Goal: Task Accomplishment & Management: Use online tool/utility

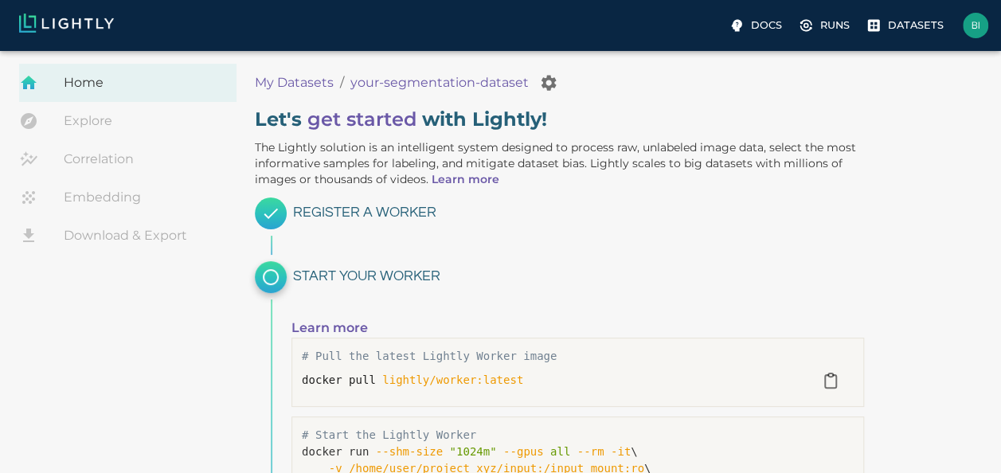
click at [104, 83] on span "Home" at bounding box center [144, 82] width 160 height 19
click at [303, 86] on p "My Datasets" at bounding box center [294, 82] width 79 height 19
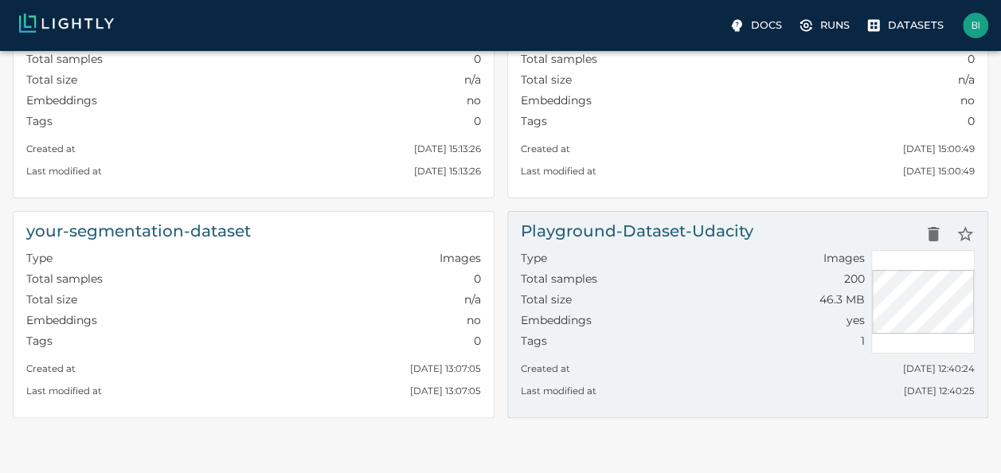
scroll to position [159, 0]
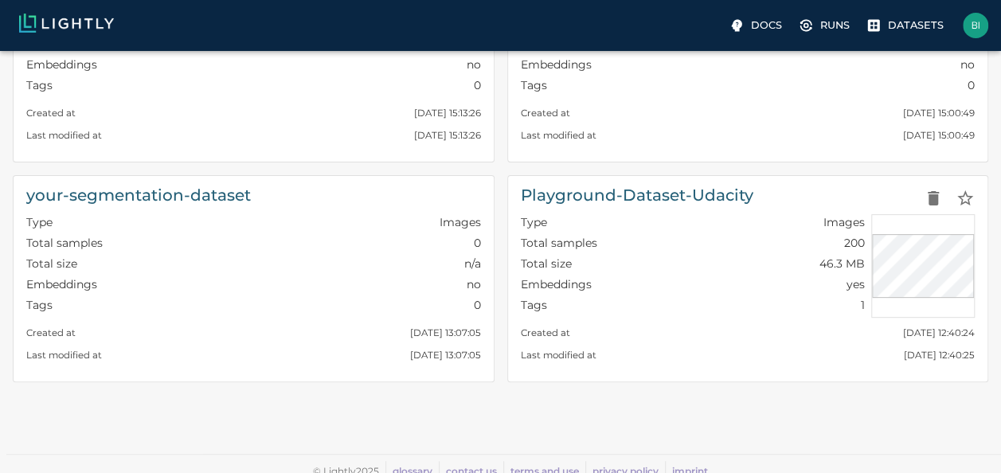
drag, startPoint x: 721, startPoint y: 193, endPoint x: 663, endPoint y: 401, distance: 216.6
click at [663, 401] on div "​ clothing-small Type Images Total samples 0 Total size n/a Embeddings no Tags …" at bounding box center [501, 175] width 976 height 542
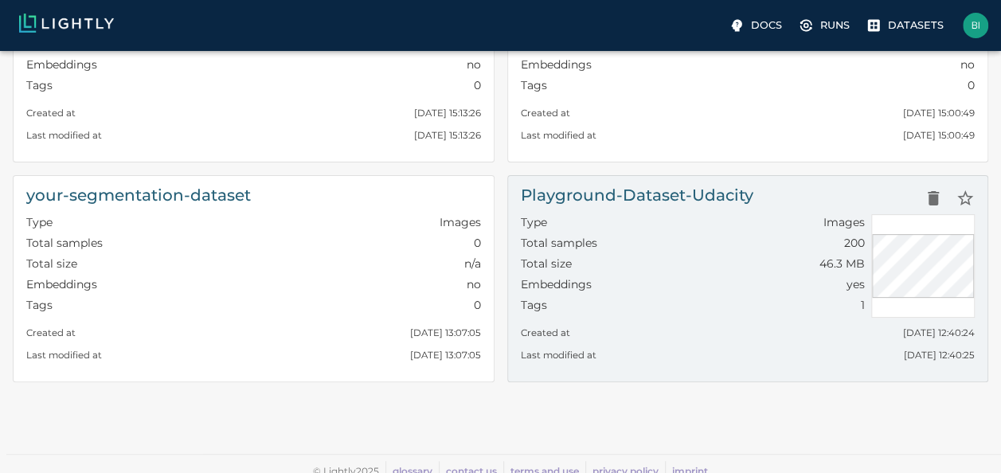
click at [666, 223] on div "Type Images" at bounding box center [693, 224] width 345 height 21
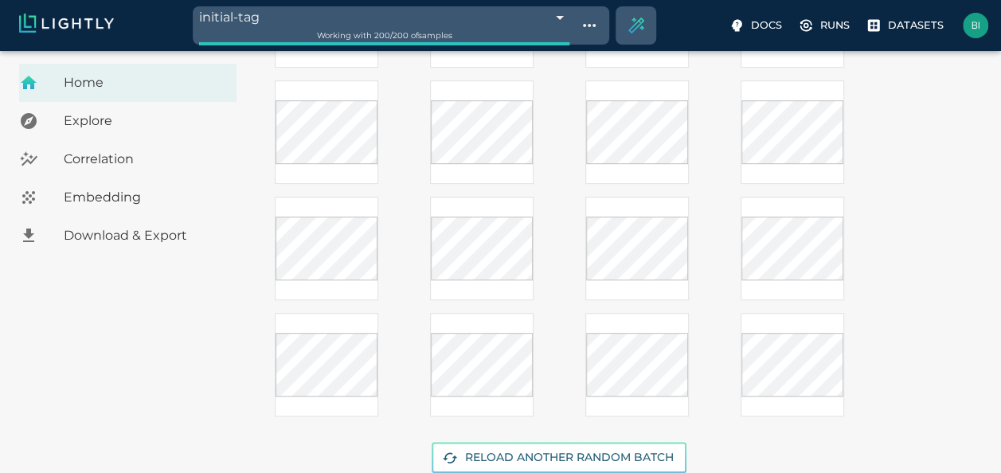
scroll to position [463, 0]
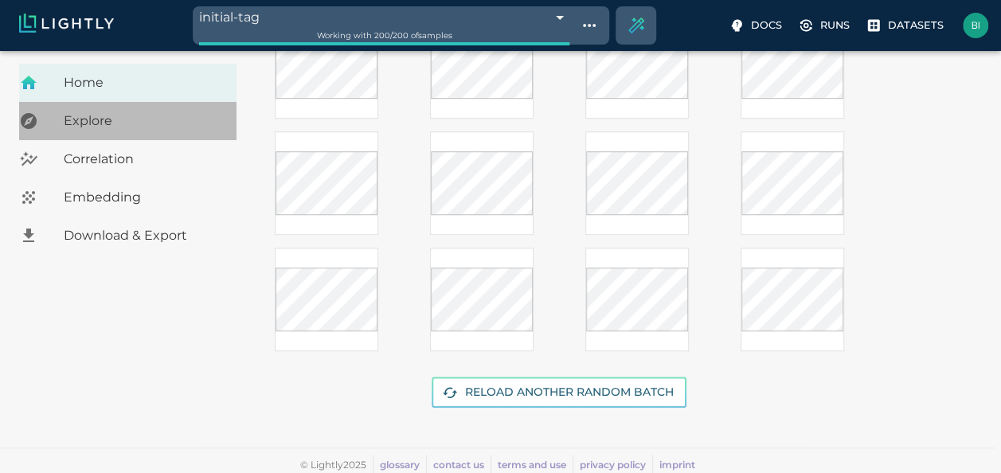
click at [96, 127] on span "Explore" at bounding box center [144, 120] width 160 height 19
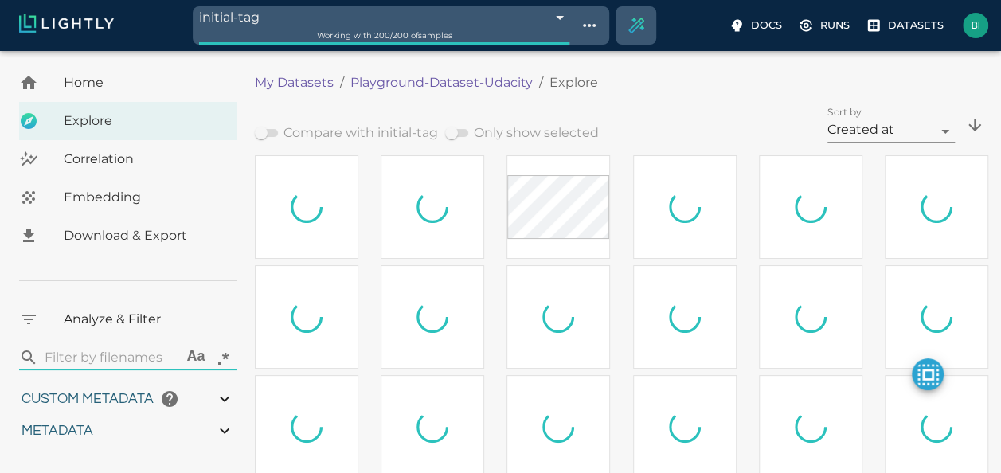
type input "0.771152625671188"
type input "4.62815262567119"
type input "10.0933254632748"
type input "43.8873254632748"
type input "0.771152625671188"
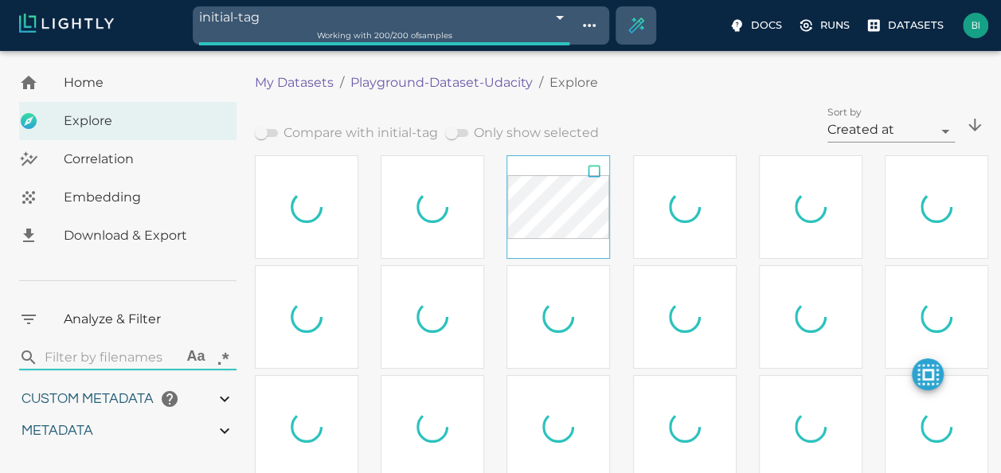
type input "4.62815262567119"
type input "10.0933254632748"
type input "43.8873254632748"
type input "0.771152625671188"
type input "4.62815262567119"
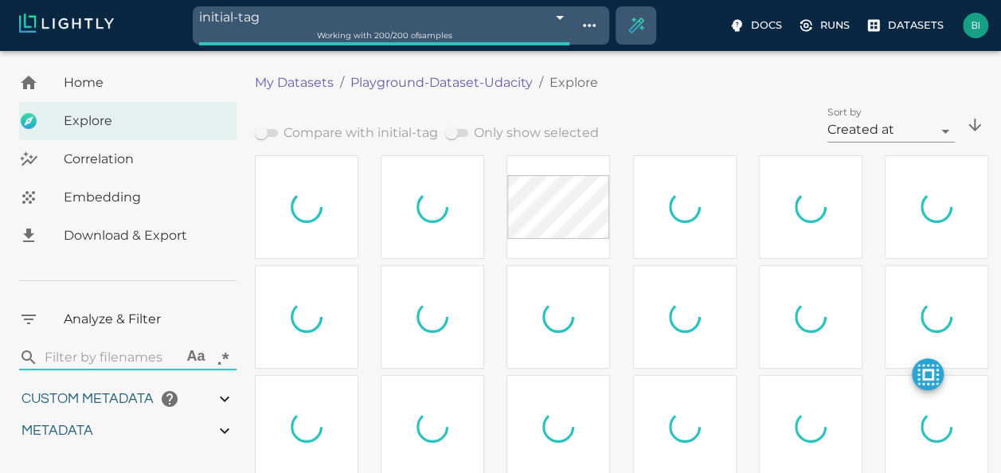
type input "10.0933254632748"
type input "43.8873254632748"
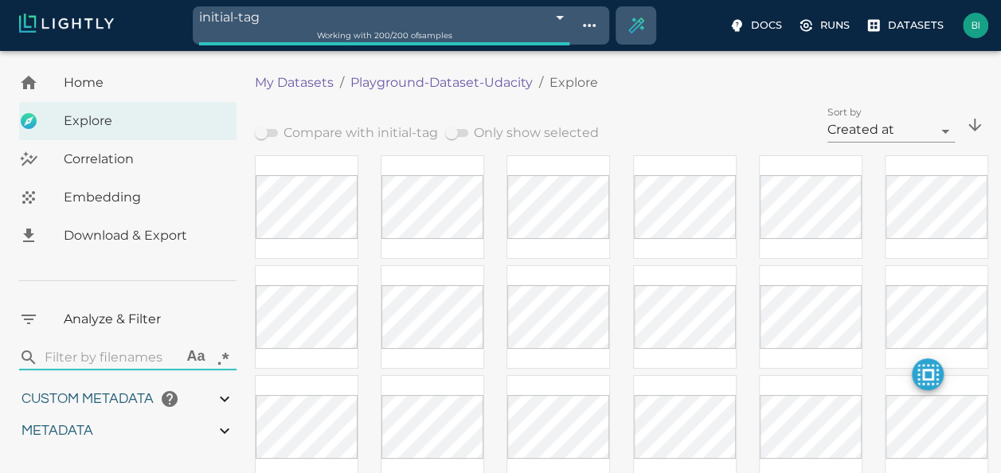
click at [89, 159] on span "Correlation" at bounding box center [144, 159] width 160 height 19
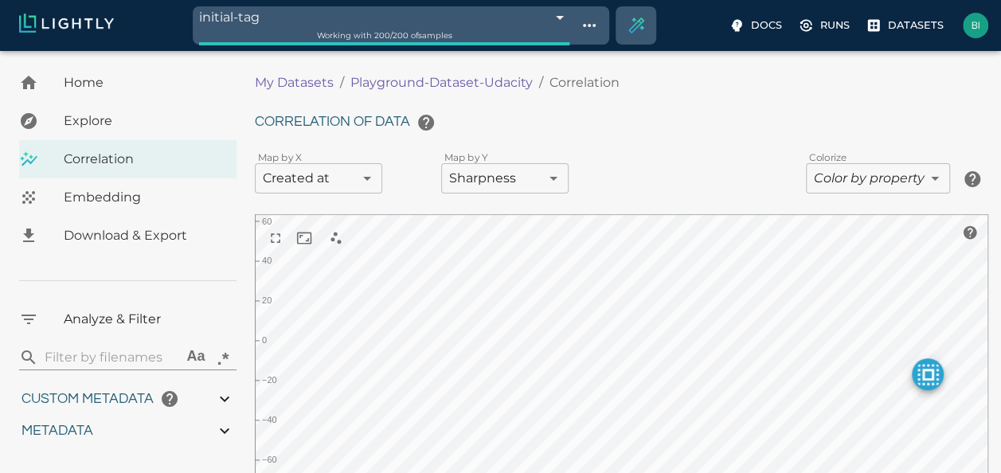
click at [491, 186] on body "initial-tag 68b152606eec678b6d889fe7 Working with 200 / 200 of samples Docs Run…" at bounding box center [500, 337] width 1001 height 572
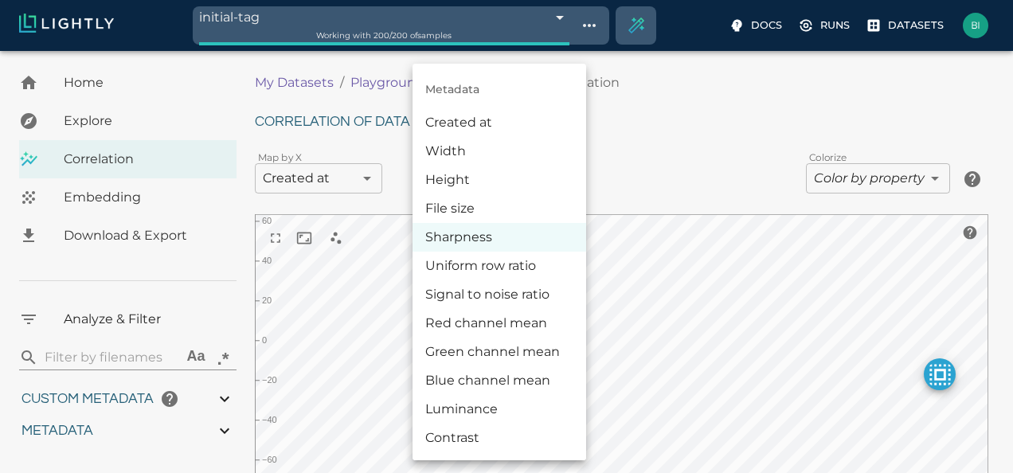
click at [702, 123] on div at bounding box center [506, 236] width 1013 height 473
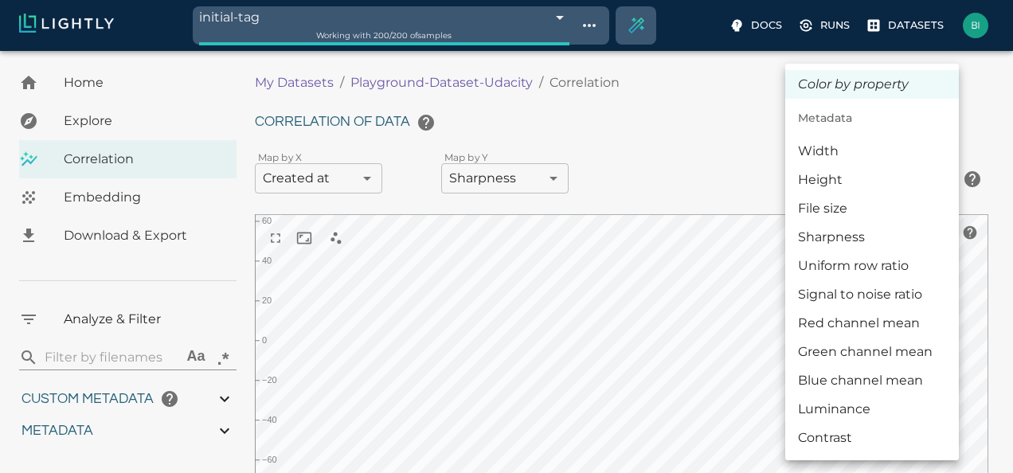
click at [881, 174] on body "initial-tag 68b152606eec678b6d889fe7 Working with 200 / 200 of samples Docs Run…" at bounding box center [506, 337] width 1013 height 572
click at [485, 130] on div at bounding box center [506, 236] width 1013 height 473
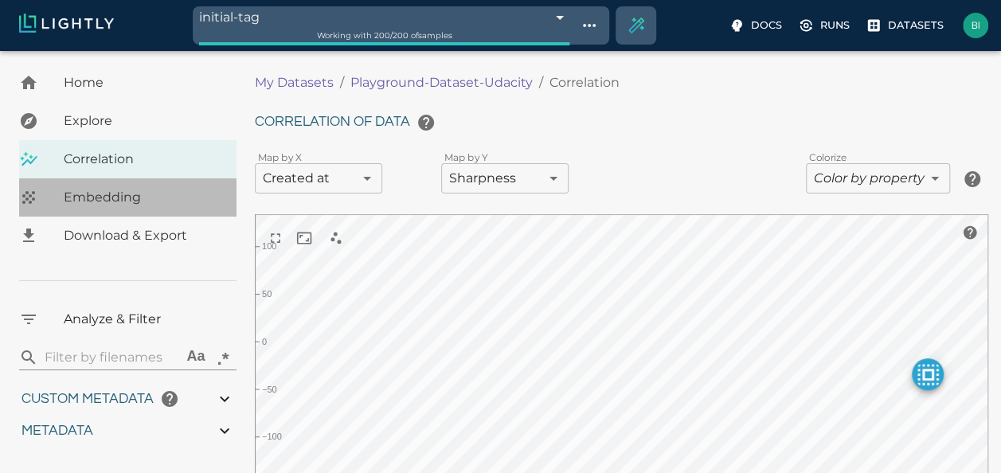
click at [121, 201] on span "Embedding" at bounding box center [144, 197] width 160 height 19
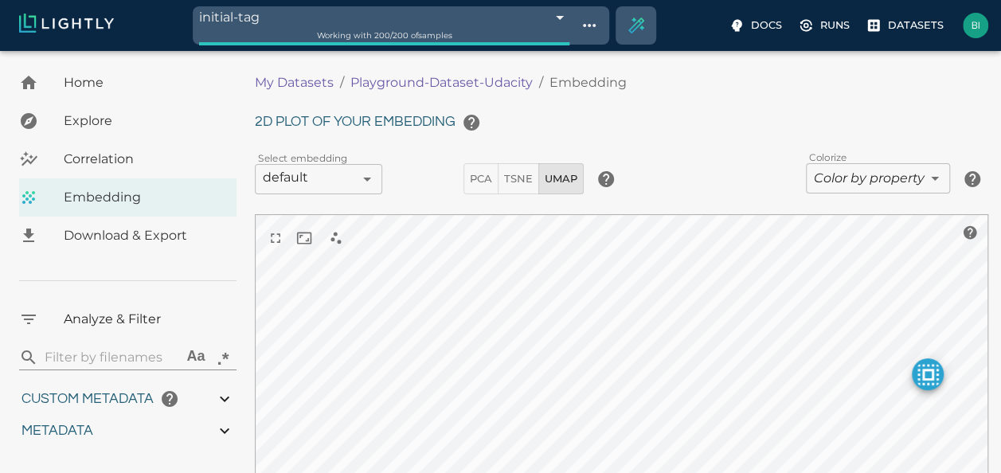
click at [104, 84] on span "Home" at bounding box center [144, 82] width 160 height 19
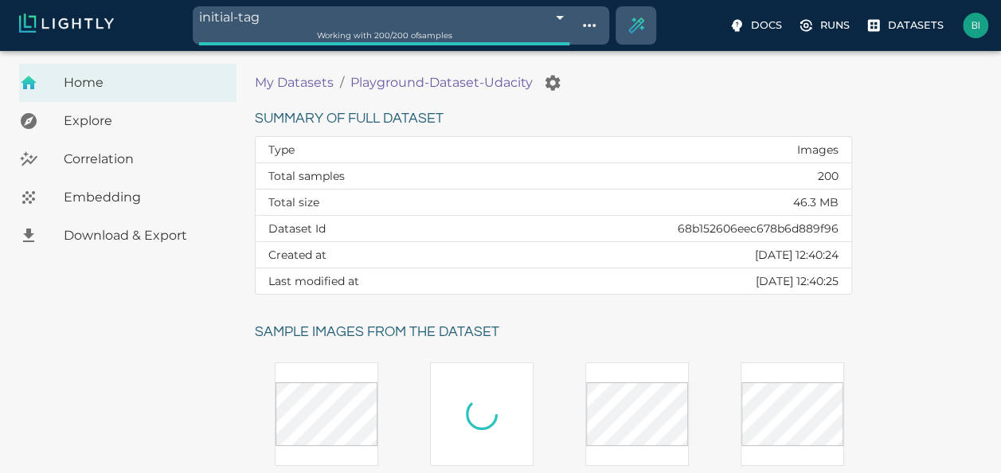
click at [299, 80] on p "My Datasets" at bounding box center [294, 82] width 79 height 19
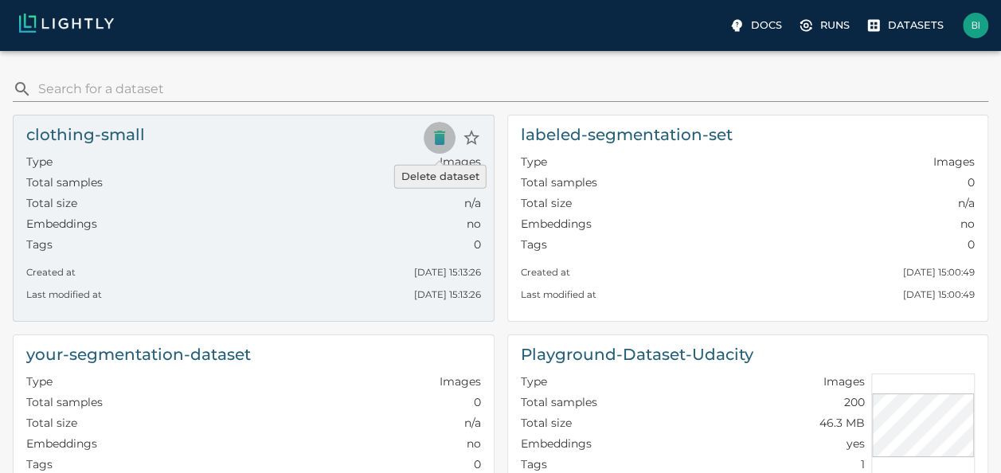
click at [443, 138] on icon "Delete dataset" at bounding box center [439, 138] width 11 height 14
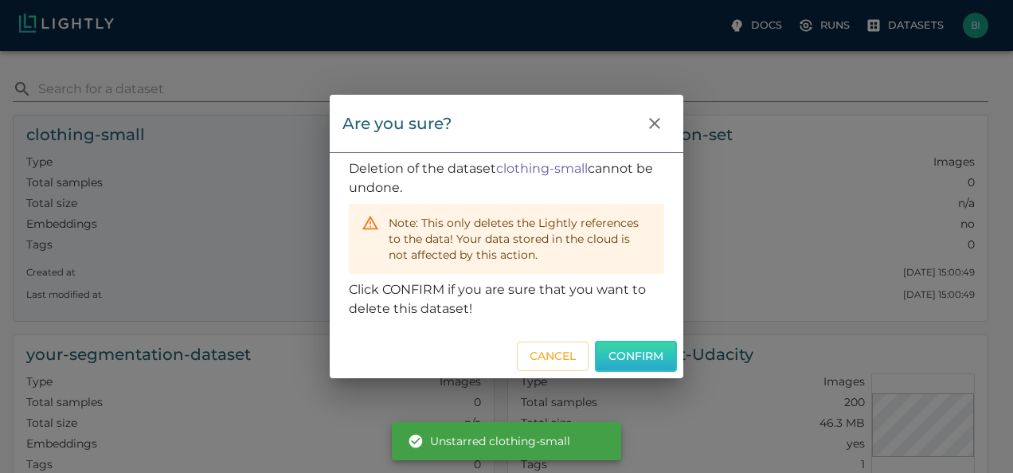
click at [540, 293] on div "Are you sure? Deletion of the dataset clothing-small cannot be undone. Note: Th…" at bounding box center [507, 237] width 354 height 284
click at [628, 361] on button "Confirm" at bounding box center [636, 356] width 82 height 31
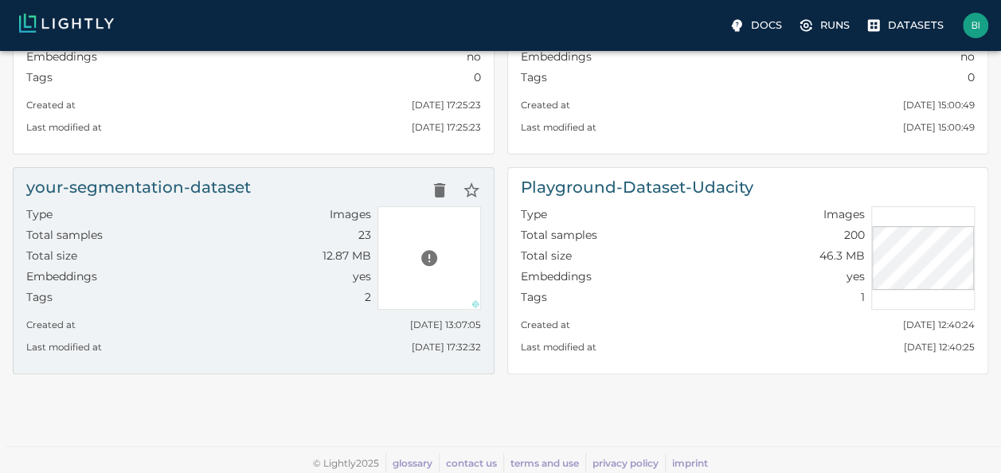
scroll to position [169, 0]
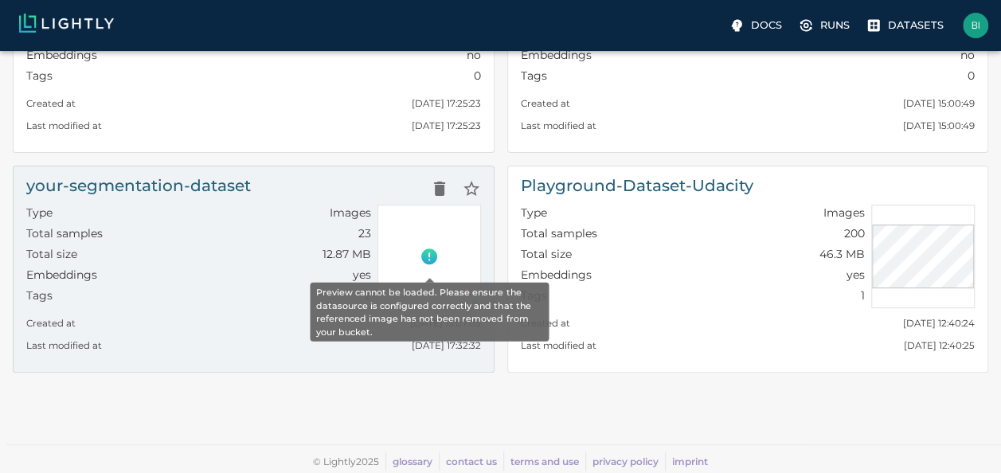
click at [428, 256] on icon "Preview cannot be loaded. Please ensure the datasource is configured correctly …" at bounding box center [429, 256] width 16 height 16
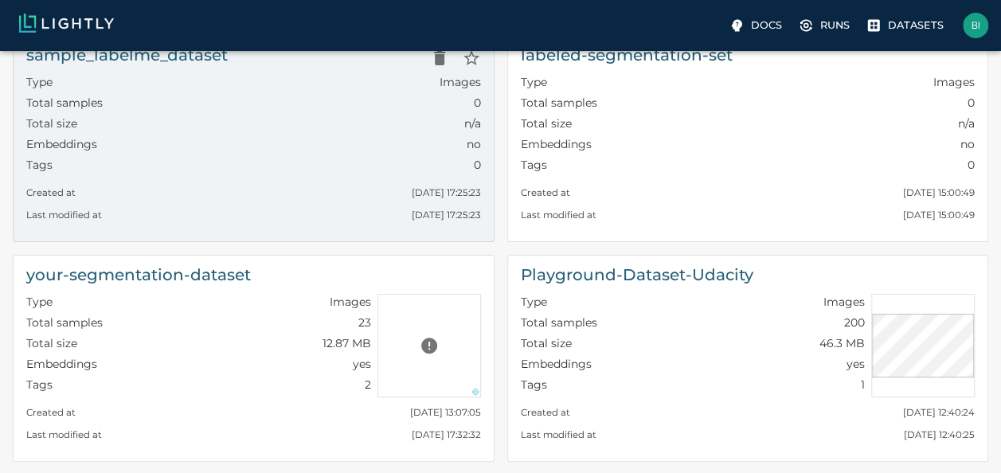
scroll to position [159, 0]
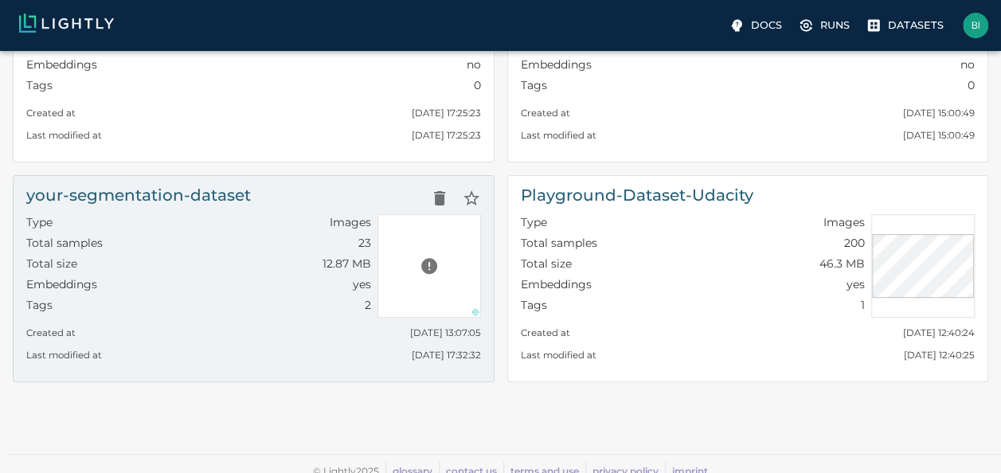
click at [107, 196] on h6 "your-segmentation-dataset" at bounding box center [138, 194] width 225 height 25
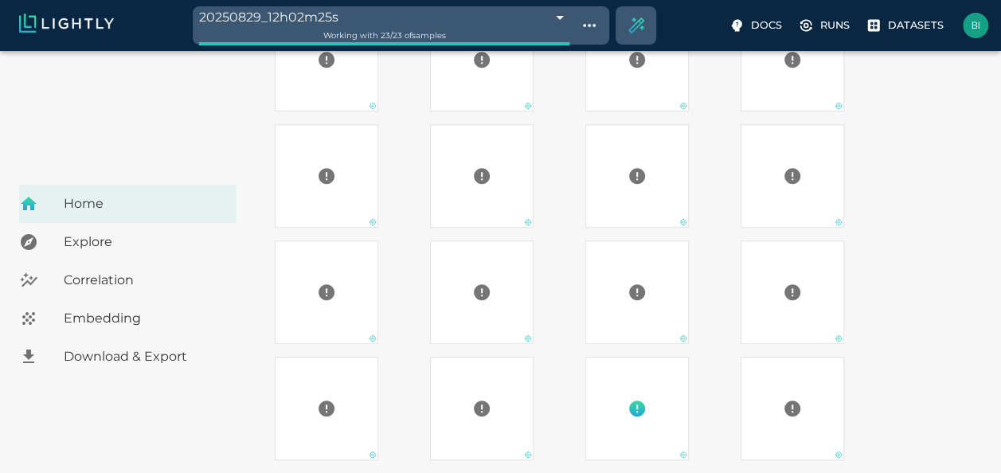
scroll to position [478, 0]
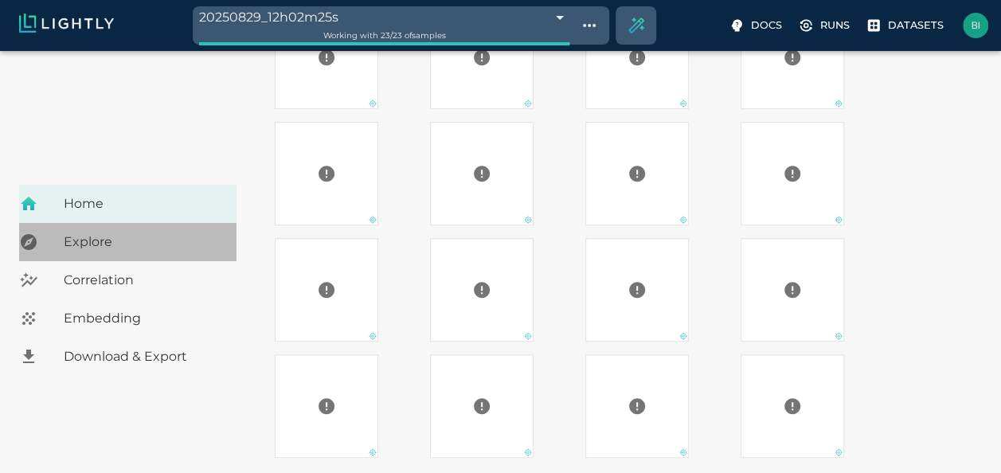
click at [84, 236] on span "Explore" at bounding box center [144, 242] width 160 height 19
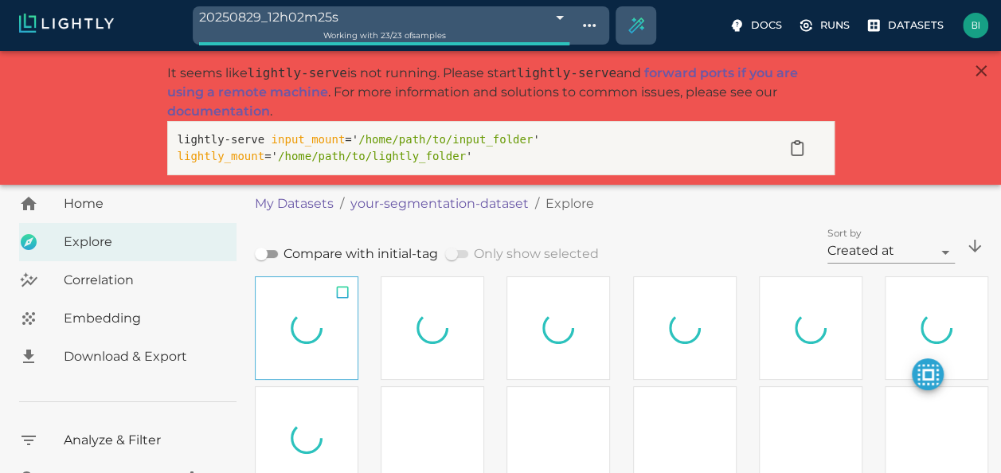
type input "0.928953988059153"
type input "9.24295398805915"
type input "67.839714969635"
type input "0.666666666666667"
type input "1.74966666666667"
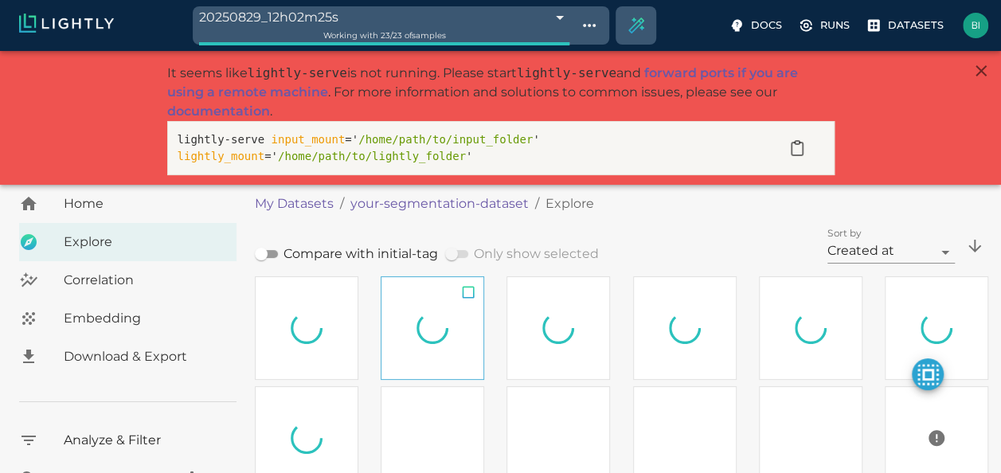
type input "0.928953988059153"
type input "9.24295398805915"
type input "67.839714969635"
type input "0.666666666666667"
type input "1.74966666666667"
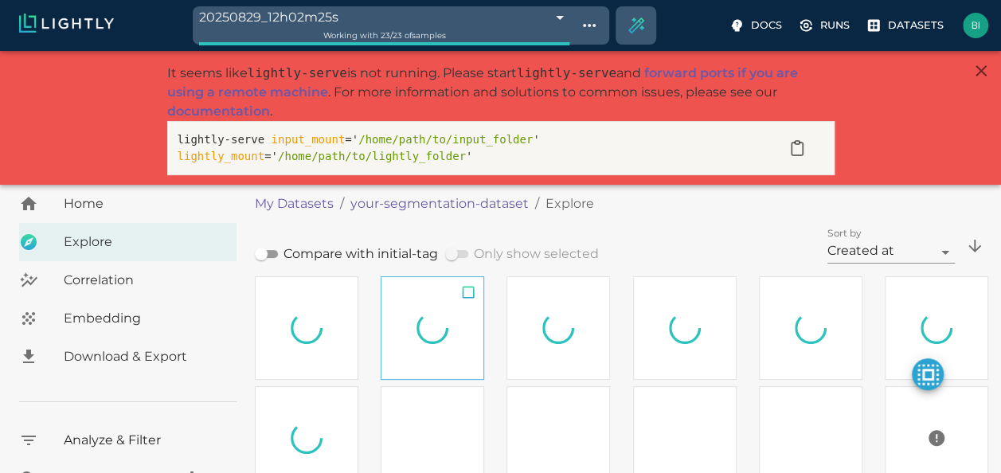
type input "0.928953988059153"
type input "9.24295398805915"
type input "67.839714969635"
type input "0.666666666666667"
type input "1.74966666666667"
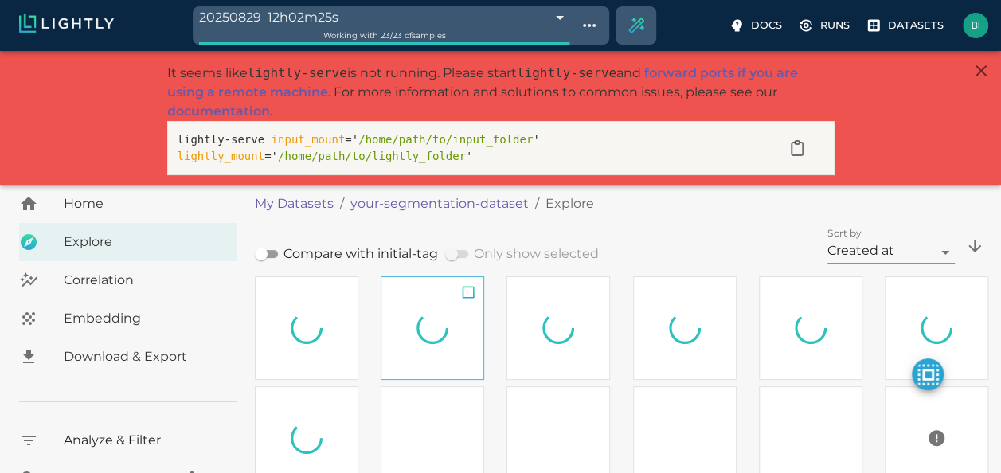
type input "0.928953988059153"
type input "9.24295398805915"
type input "67.839714969635"
type input "0.666666666666667"
type input "1.74966666666667"
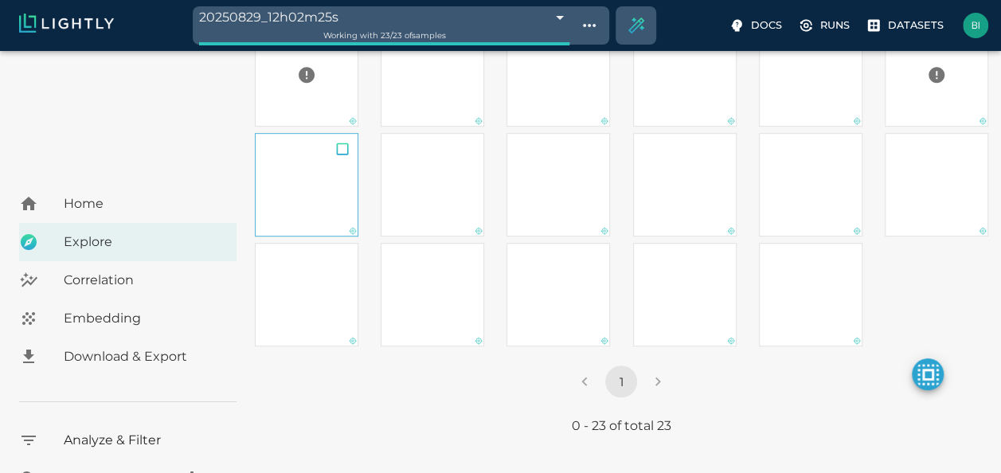
scroll to position [400, 0]
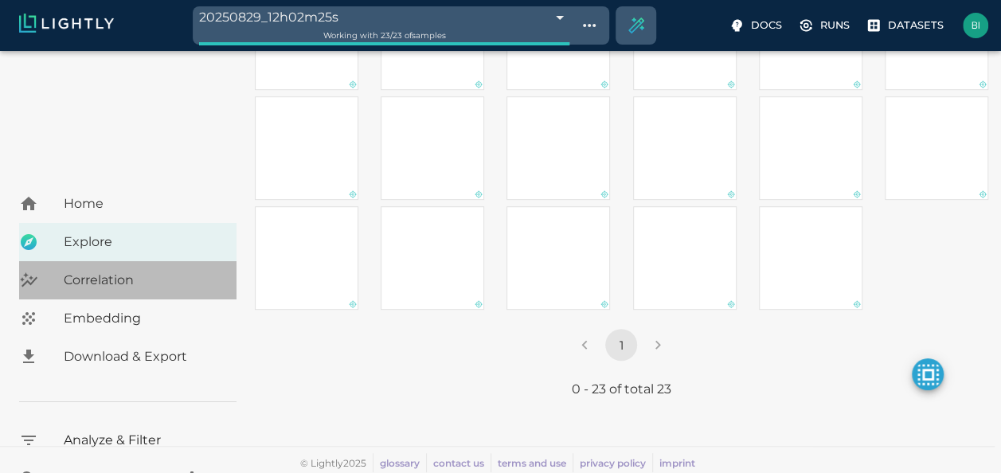
click at [94, 280] on span "Correlation" at bounding box center [144, 280] width 160 height 19
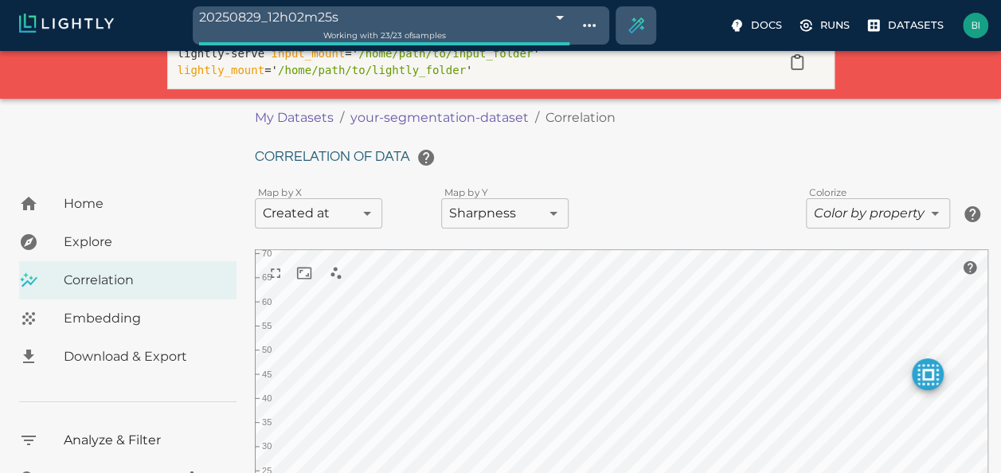
scroll to position [111, 0]
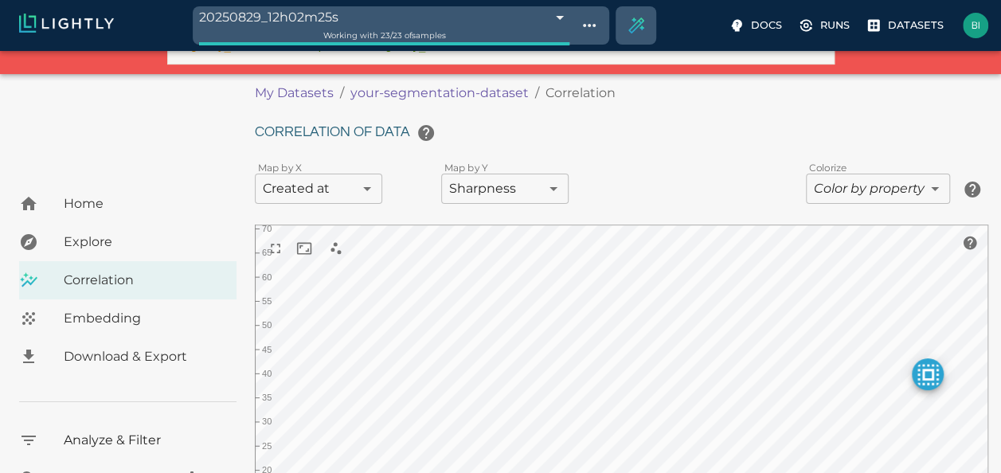
click at [526, 177] on body "20250829_12h02m25s 68b196d26eec678b6dc3746f Working with 23 / 23 of samples Doc…" at bounding box center [500, 286] width 1001 height 693
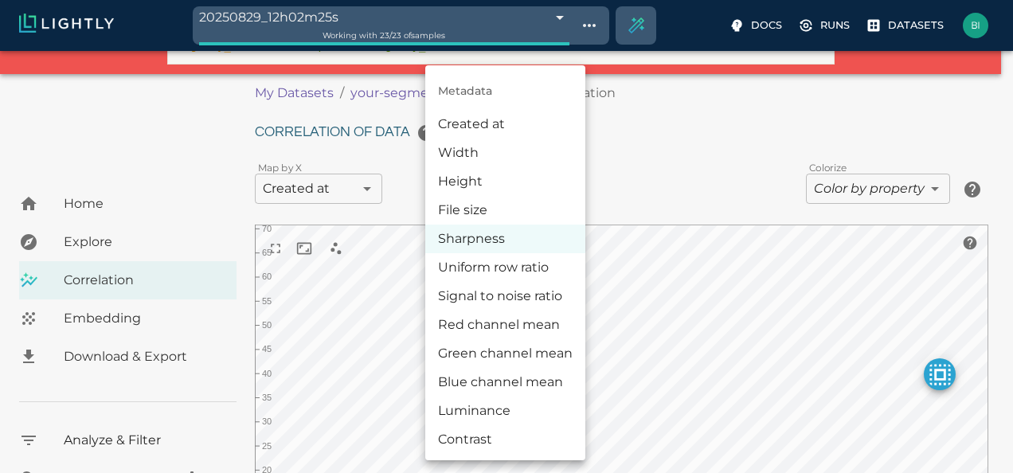
click at [506, 329] on li "Red channel mean" at bounding box center [505, 325] width 160 height 29
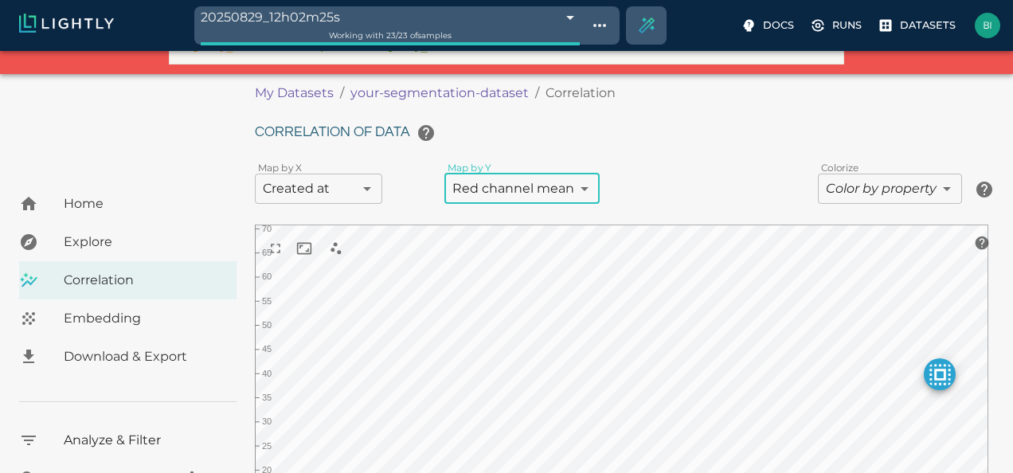
type input "metaData.mean[0]"
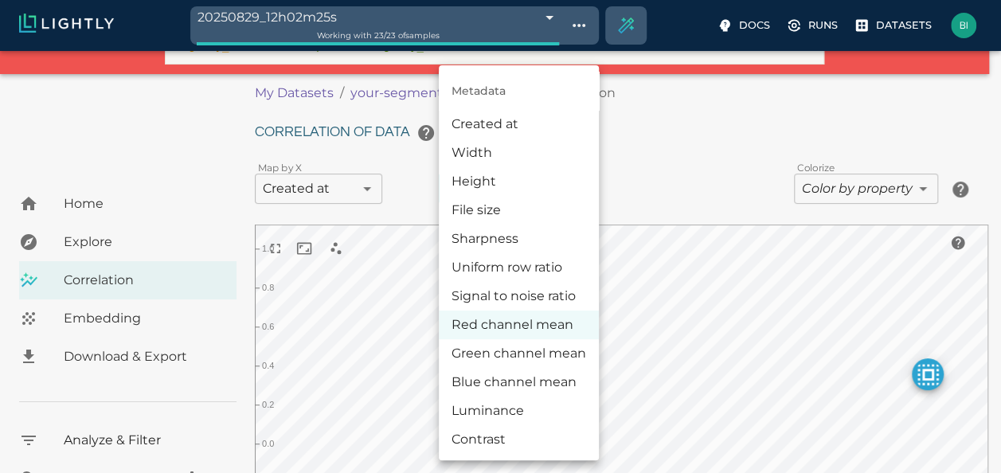
click at [549, 194] on body "20250829_12h02m25s 68b196d26eec678b6dc3746f Working with 23 / 23 of samples Doc…" at bounding box center [500, 286] width 1001 height 693
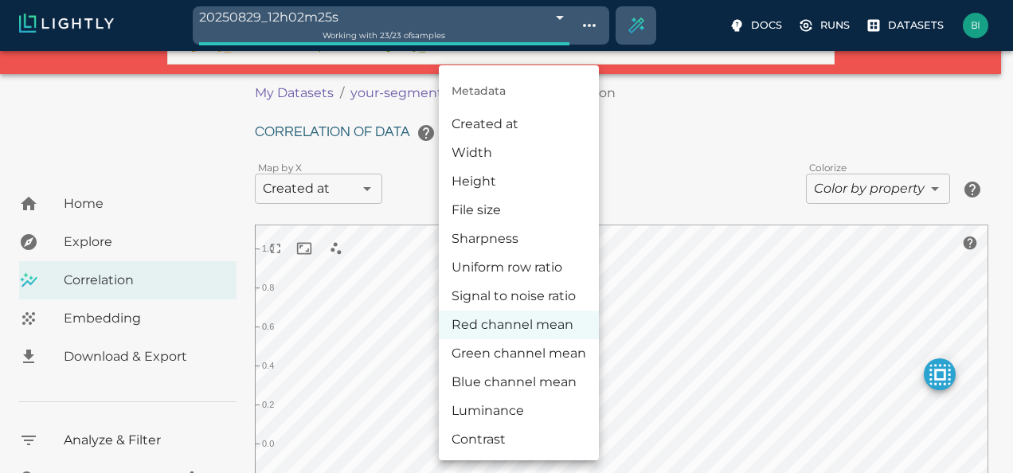
click at [651, 189] on div at bounding box center [506, 236] width 1013 height 473
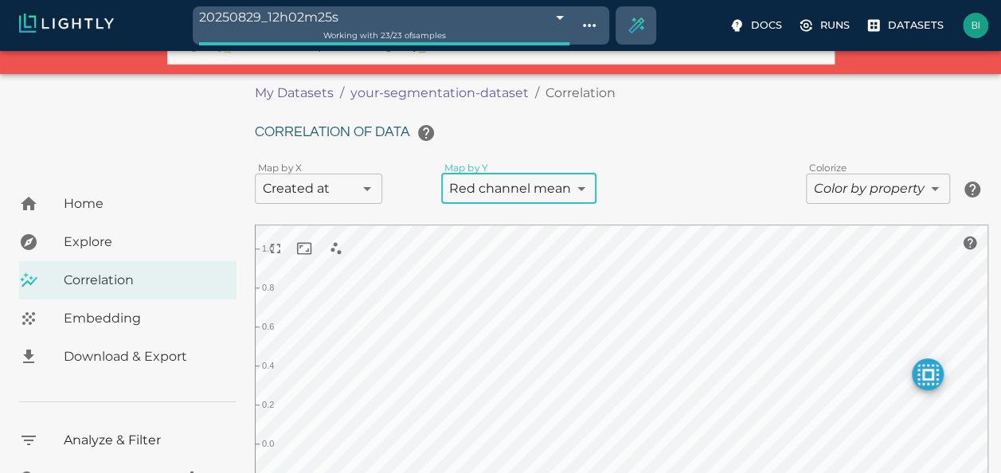
click at [119, 320] on span "Embedding" at bounding box center [144, 318] width 160 height 19
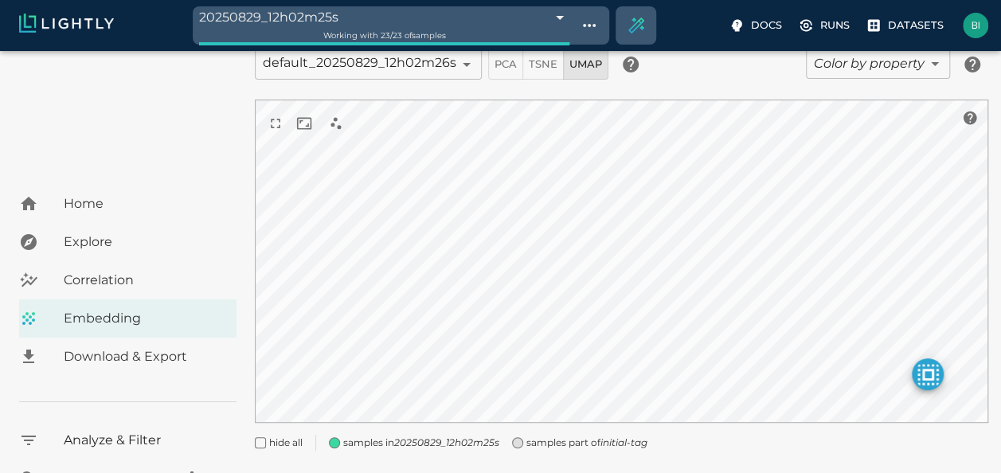
scroll to position [239, 0]
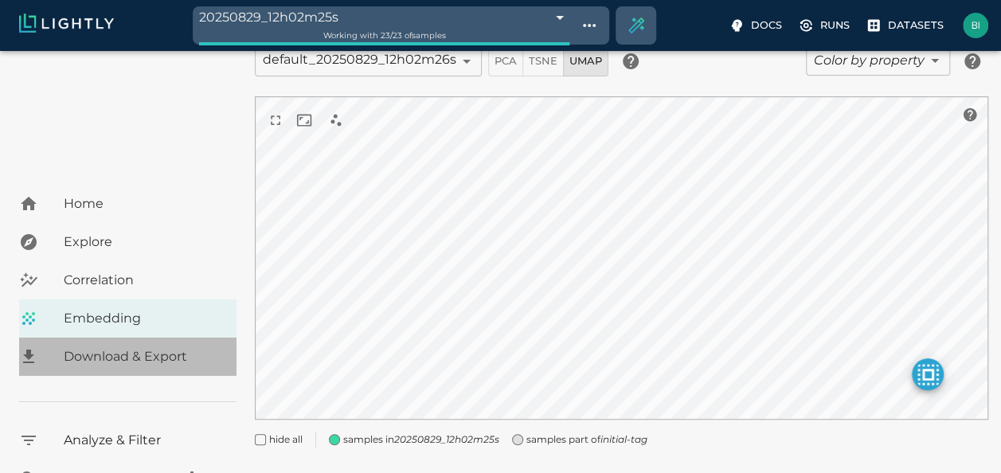
click at [165, 354] on span "Download & Export" at bounding box center [144, 356] width 160 height 19
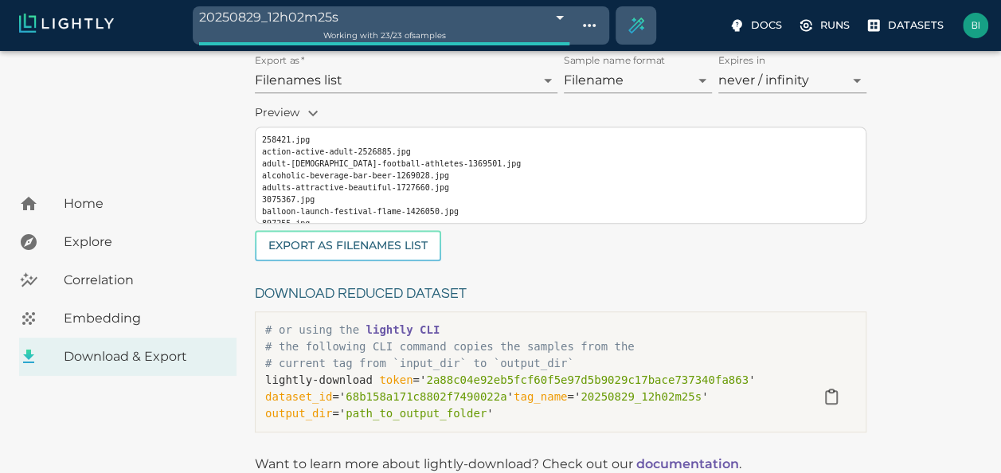
scroll to position [557, 0]
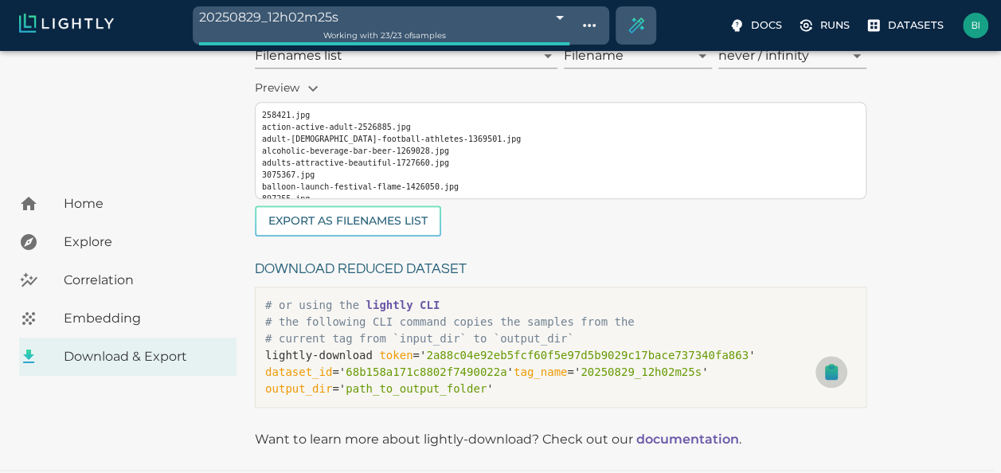
click at [830, 373] on icon "button" at bounding box center [831, 372] width 11 height 13
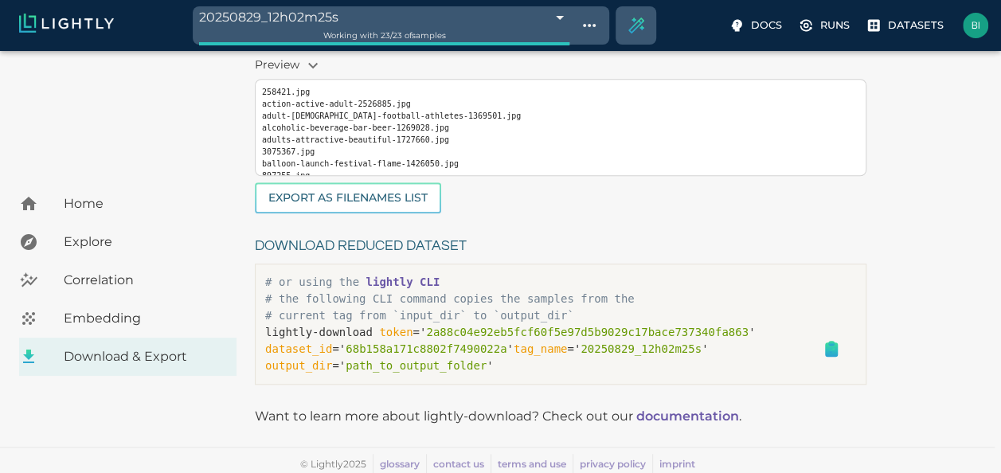
click at [84, 323] on span "Embedding" at bounding box center [144, 318] width 160 height 19
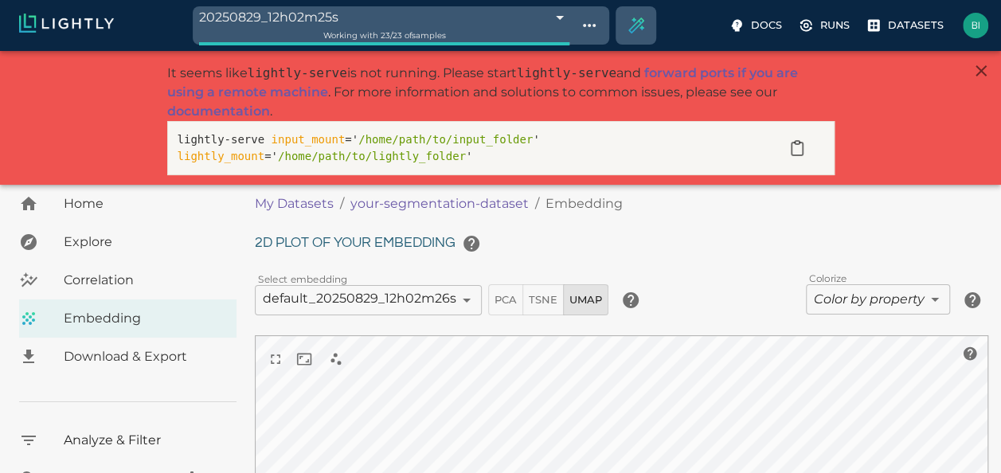
type input "0.928953988059153"
type input "9.24295398805915"
type input "67.839714969635"
type input "0.666666666666667"
type input "1.74966666666667"
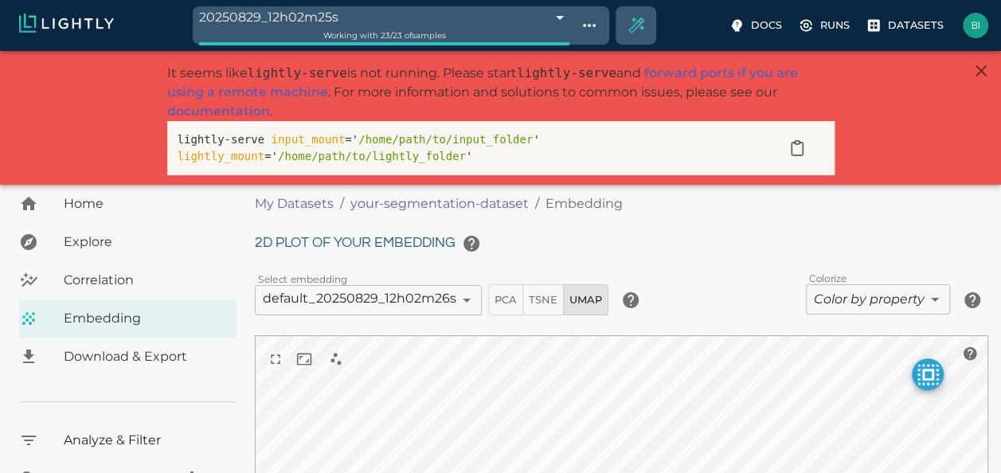
type input "0.928953988059153"
type input "9.24295398805915"
type input "67.839714969635"
type input "0.666666666666667"
type input "1.74966666666667"
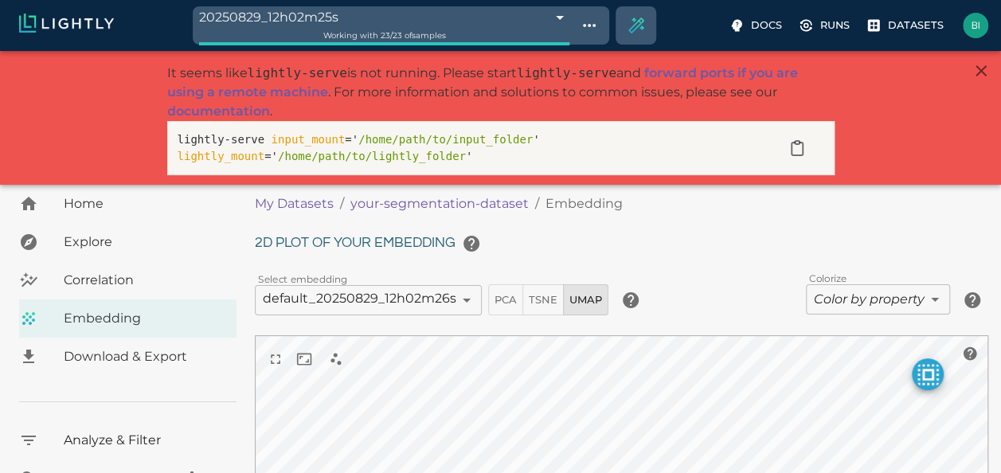
type input "0.928953988059153"
type input "9.24295398805915"
type input "67.839714969635"
type input "0.666666666666667"
type input "1.74966666666667"
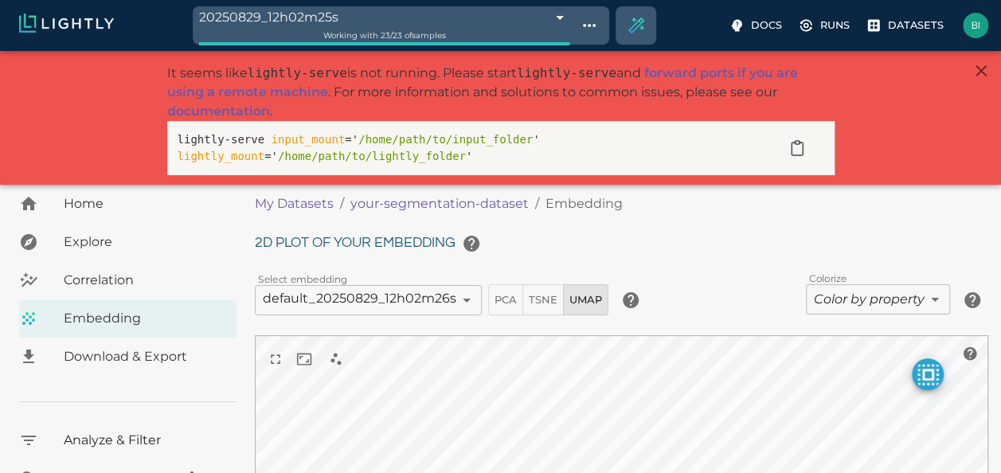
type input "0.928953988059153"
type input "9.24295398805915"
type input "67.839714969635"
type input "0.666666666666667"
type input "1.74966666666667"
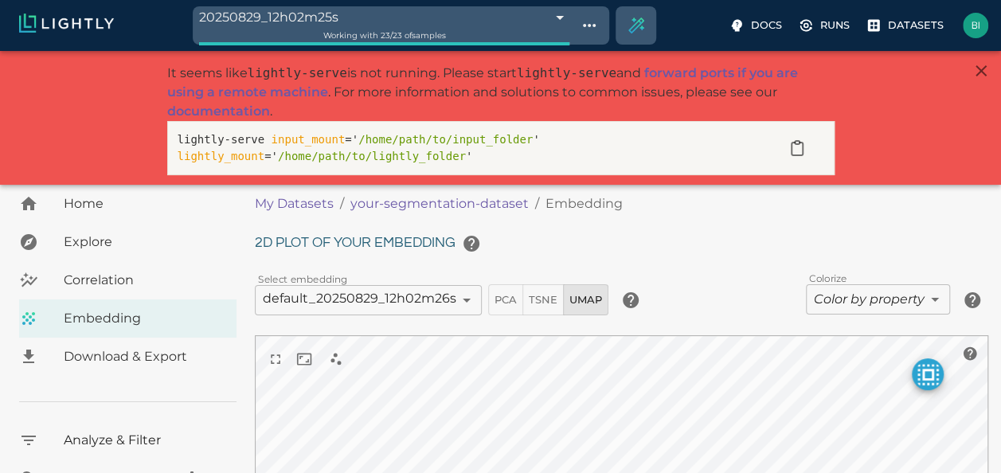
type input "0.928953988059153"
type input "9.24295398805915"
type input "67.839714969635"
type input "0.666666666666667"
type input "1.74966666666667"
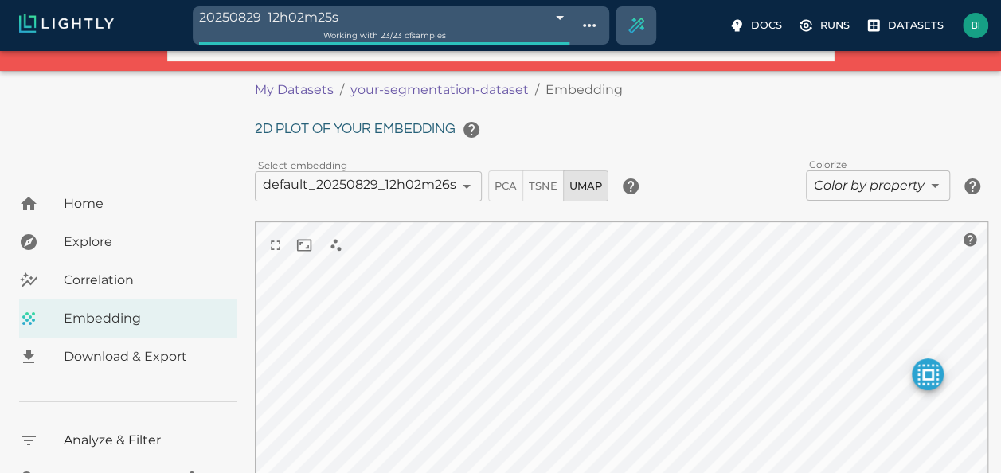
scroll to position [80, 0]
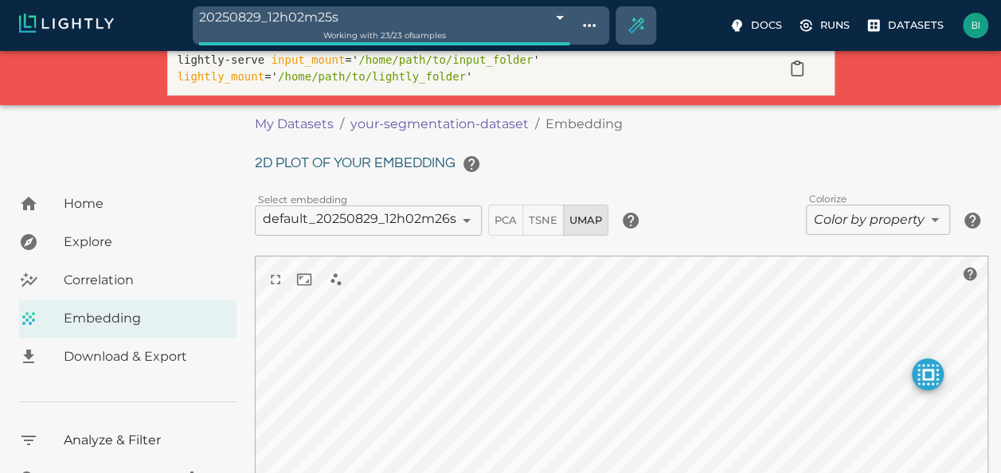
click at [873, 219] on body "20250829_12h02m25s 68b196d26eec678b6dc3746f Working with 23 / 23 of samples Doc…" at bounding box center [500, 317] width 1001 height 693
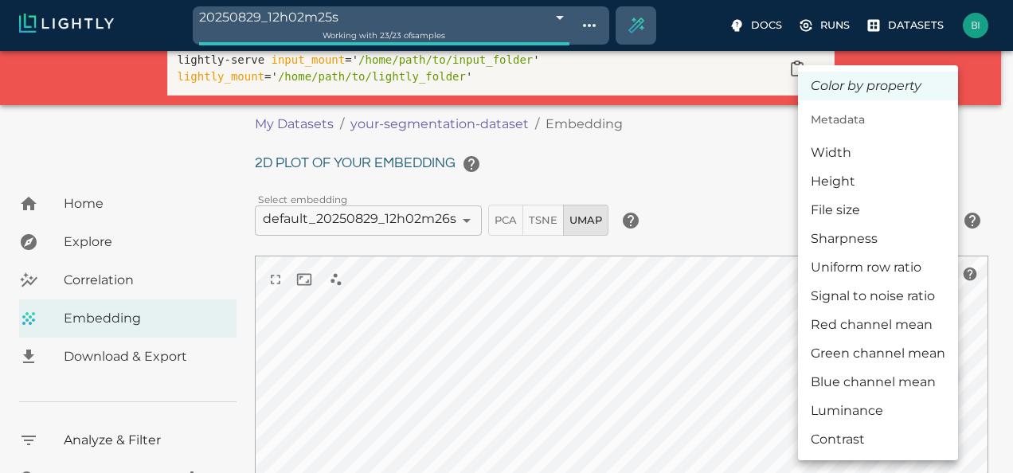
click at [750, 210] on div at bounding box center [506, 236] width 1013 height 473
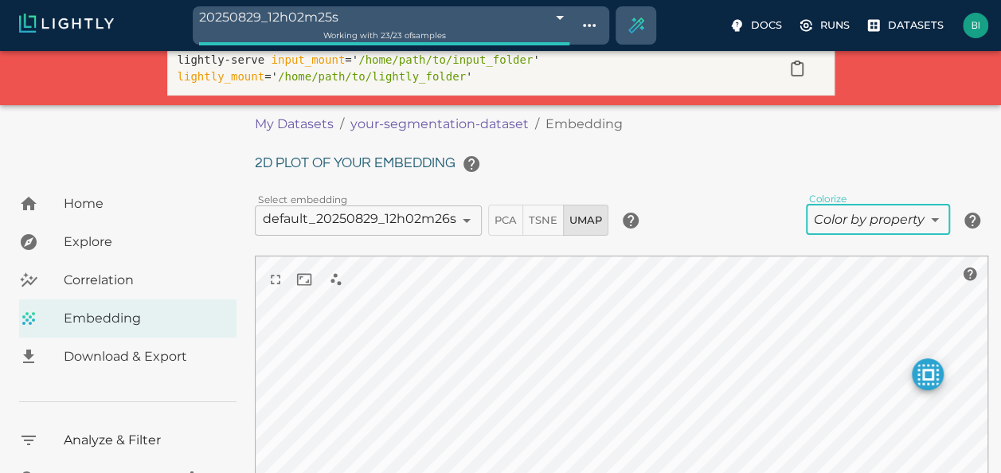
click at [119, 282] on span "Correlation" at bounding box center [144, 280] width 160 height 19
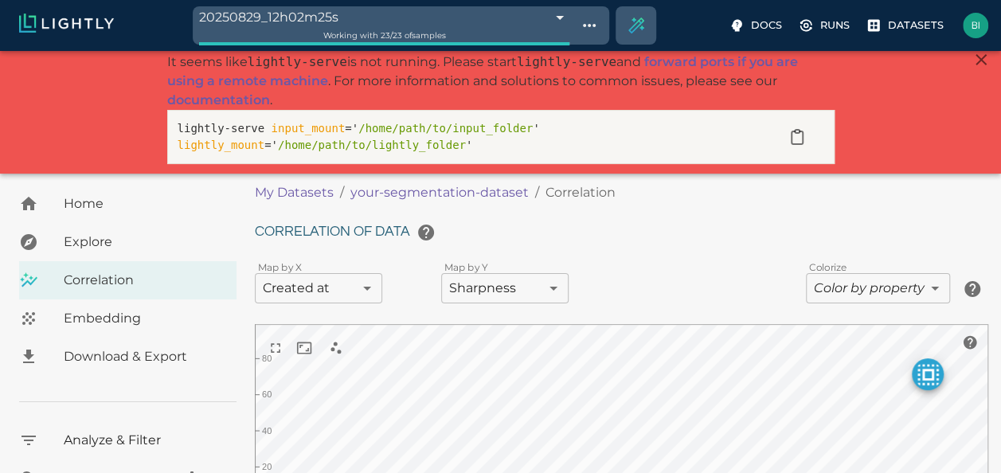
scroll to position [239, 0]
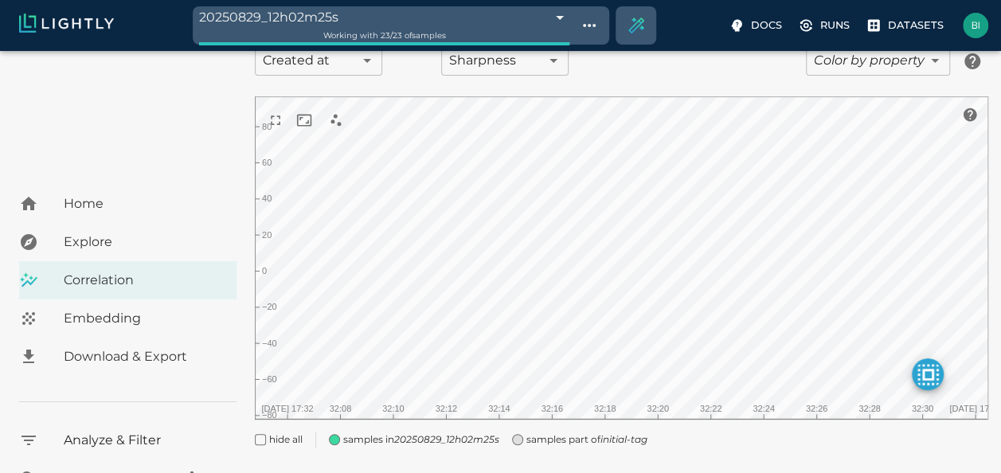
click at [112, 234] on span "Explore" at bounding box center [144, 242] width 160 height 19
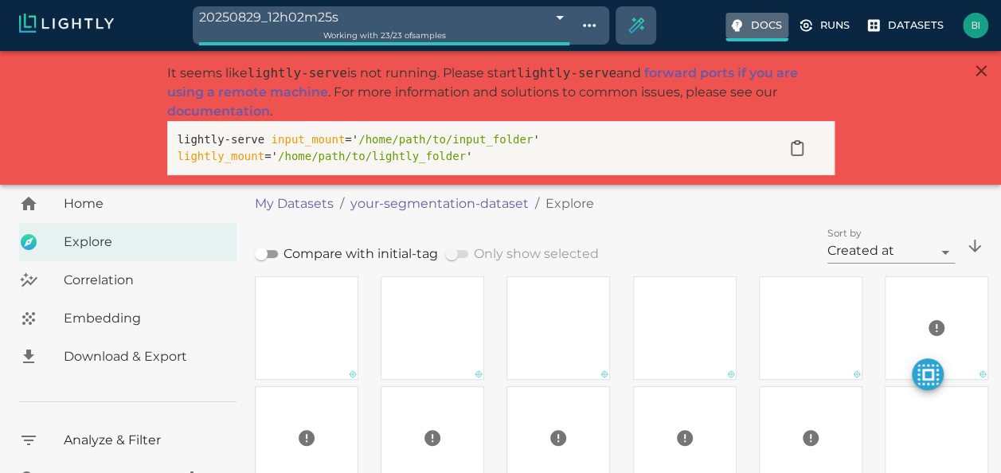
click at [763, 25] on p "Docs" at bounding box center [766, 25] width 31 height 15
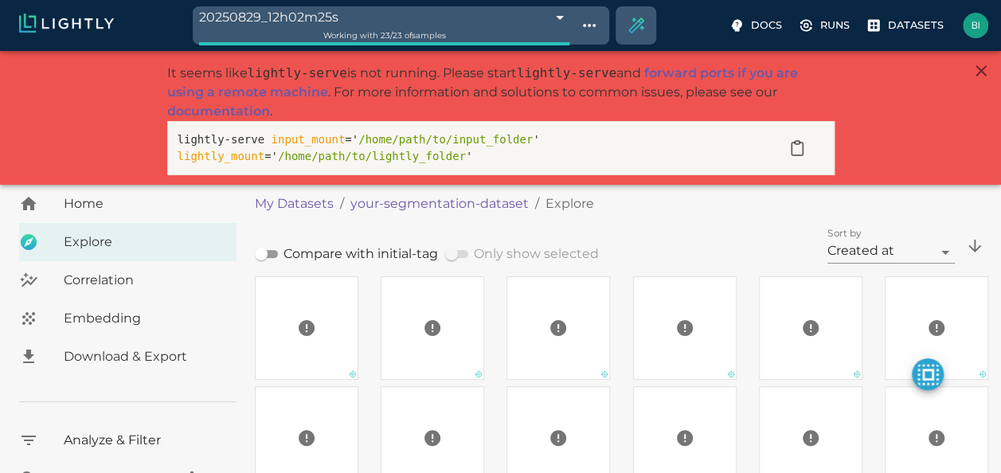
click at [108, 440] on span "Analyze & Filter" at bounding box center [144, 440] width 160 height 19
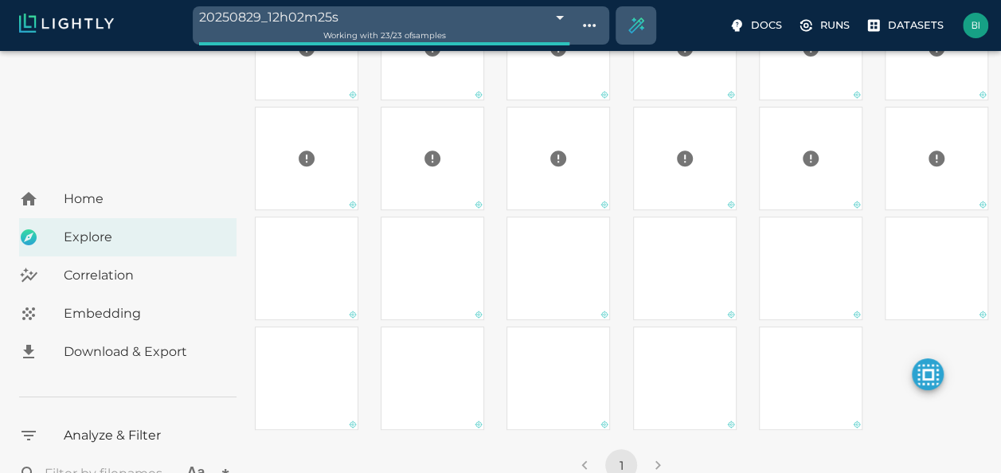
scroll to position [398, 0]
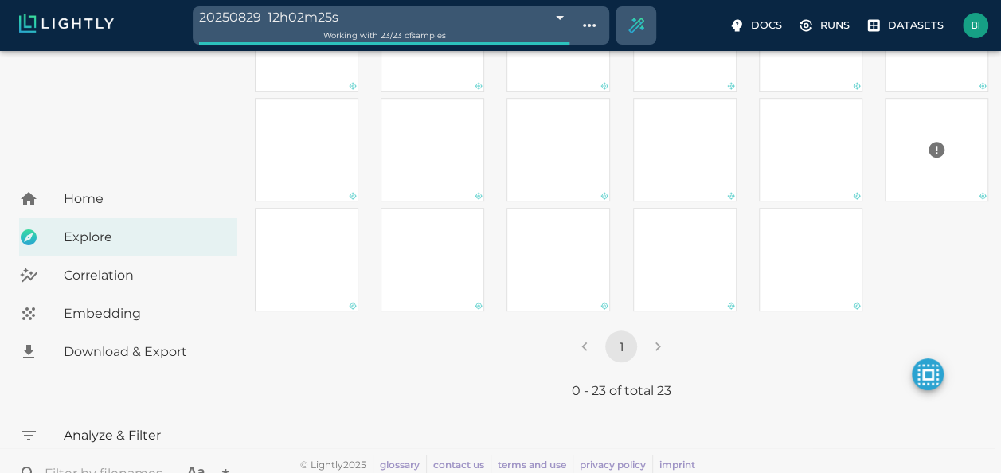
click at [129, 348] on span "Download & Export" at bounding box center [144, 351] width 160 height 19
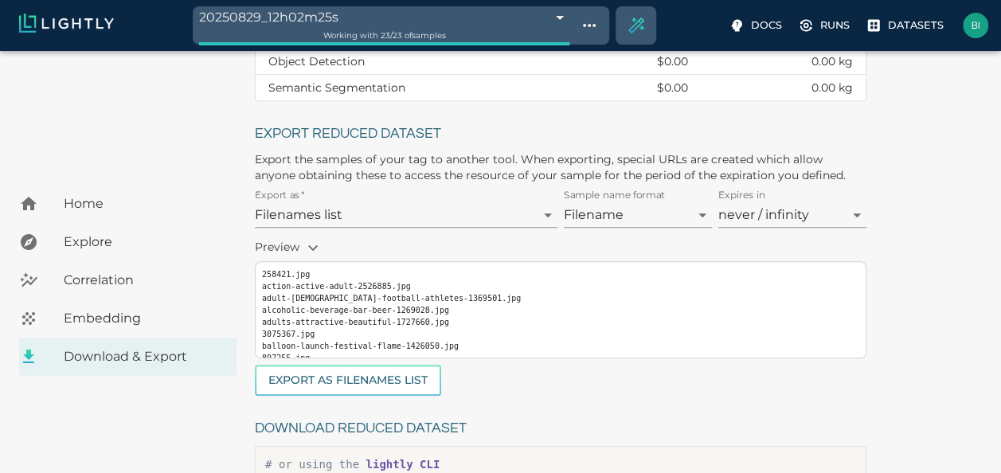
click at [432, 293] on pre "258421.jpg action-active-adult-2526885.jpg adult-[DEMOGRAPHIC_DATA]-football-at…" at bounding box center [560, 327] width 597 height 119
click at [634, 215] on body "20250829_12h02m25s 68b196d26eec678b6dc3746f Working with 23 / 23 of samples Doc…" at bounding box center [500, 156] width 1001 height 1007
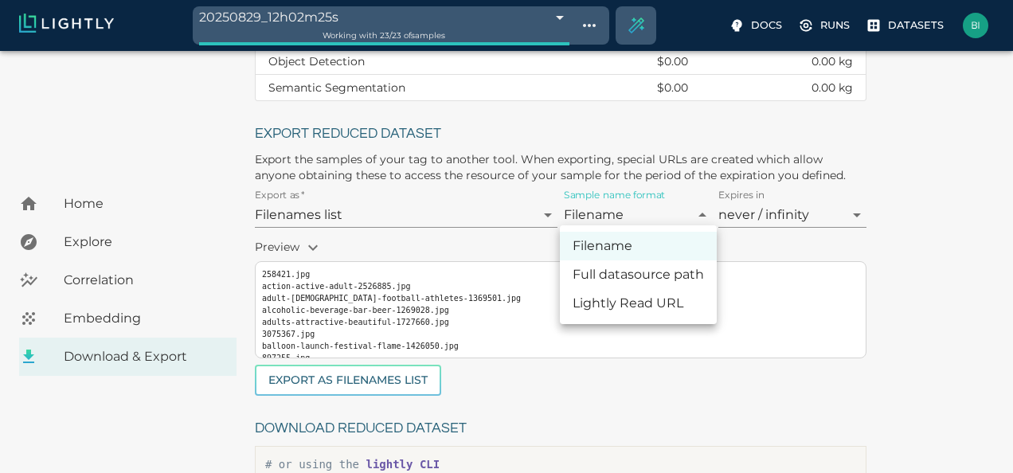
click at [634, 215] on div at bounding box center [506, 236] width 1013 height 473
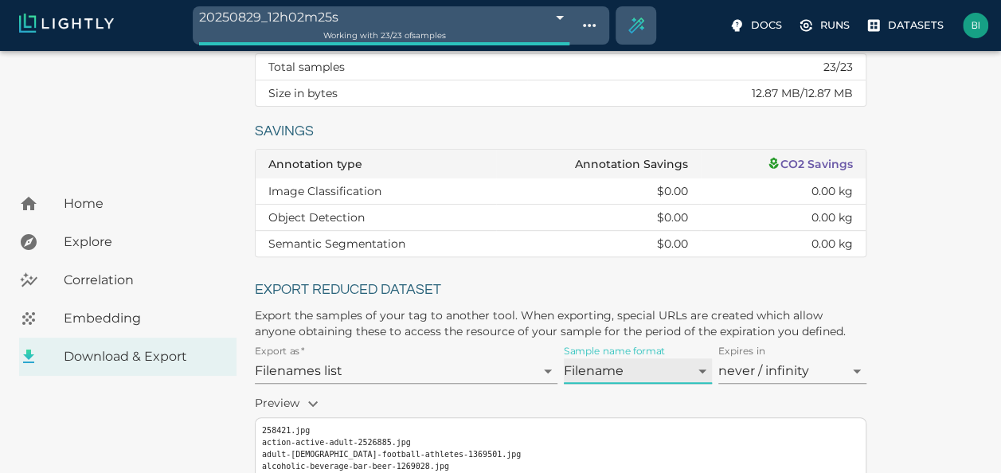
scroll to position [239, 0]
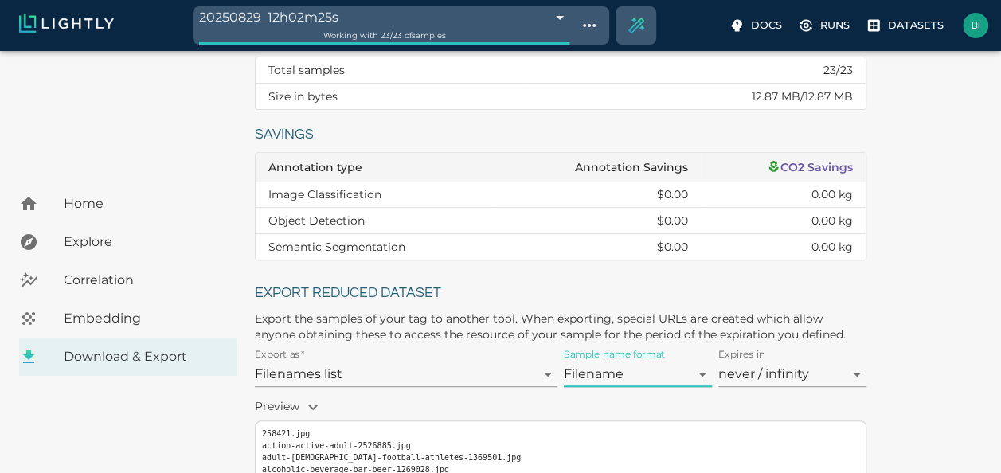
click at [327, 213] on td "Object Detection" at bounding box center [376, 221] width 240 height 26
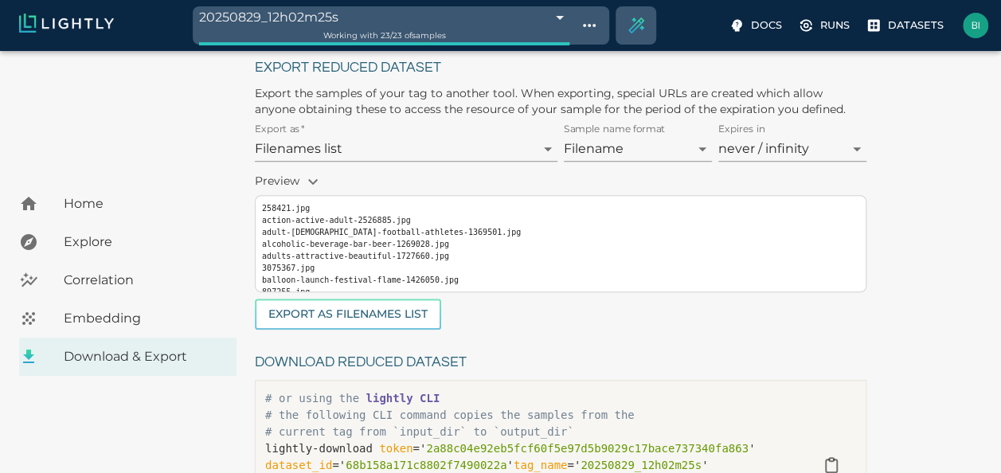
scroll to position [501, 0]
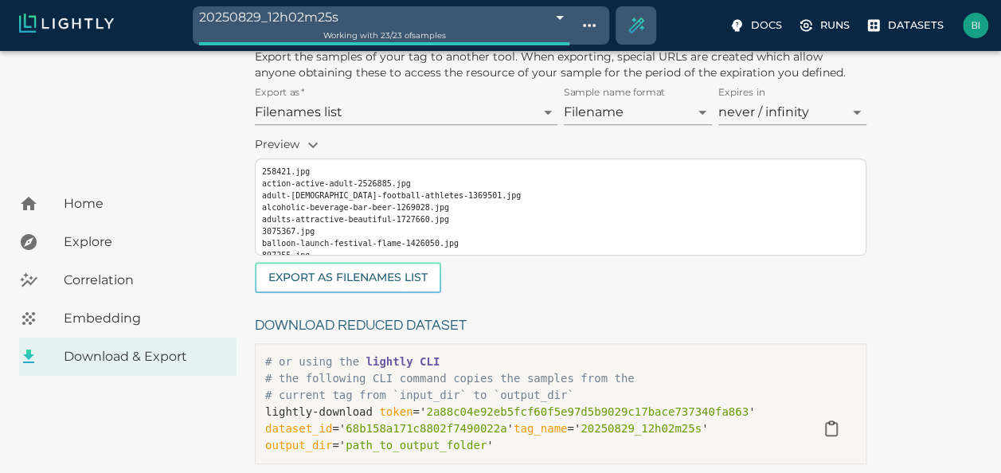
drag, startPoint x: 546, startPoint y: 231, endPoint x: 547, endPoint y: 218, distance: 12.8
click at [546, 230] on pre "258421.jpg action-active-adult-2526885.jpg adult-[DEMOGRAPHIC_DATA]-football-at…" at bounding box center [560, 225] width 597 height 119
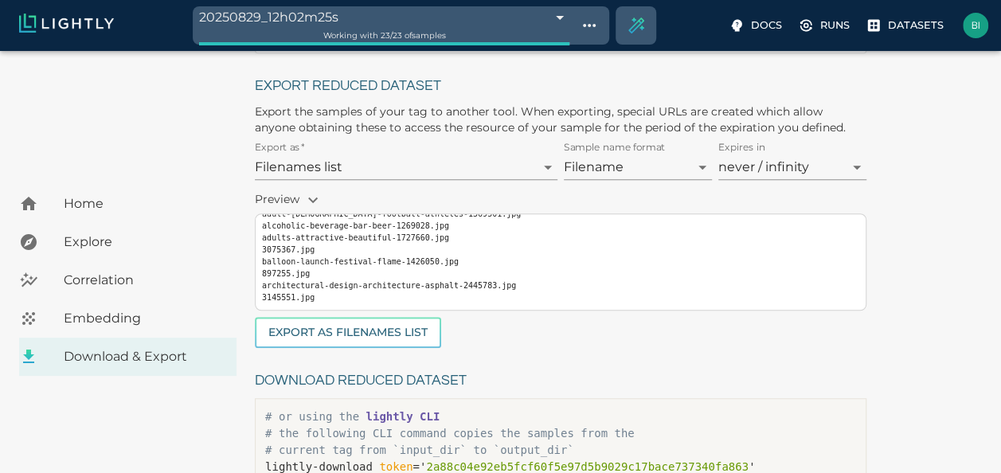
scroll to position [421, 0]
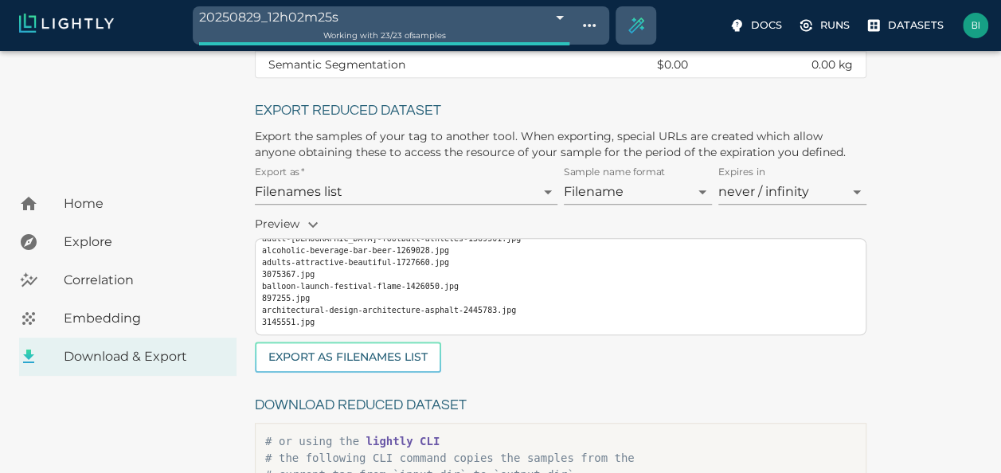
click at [416, 185] on body "20250829_12h02m25s 68b196d26eec678b6dc3746f Working with 23 / 23 of samples Doc…" at bounding box center [500, 133] width 1001 height 1007
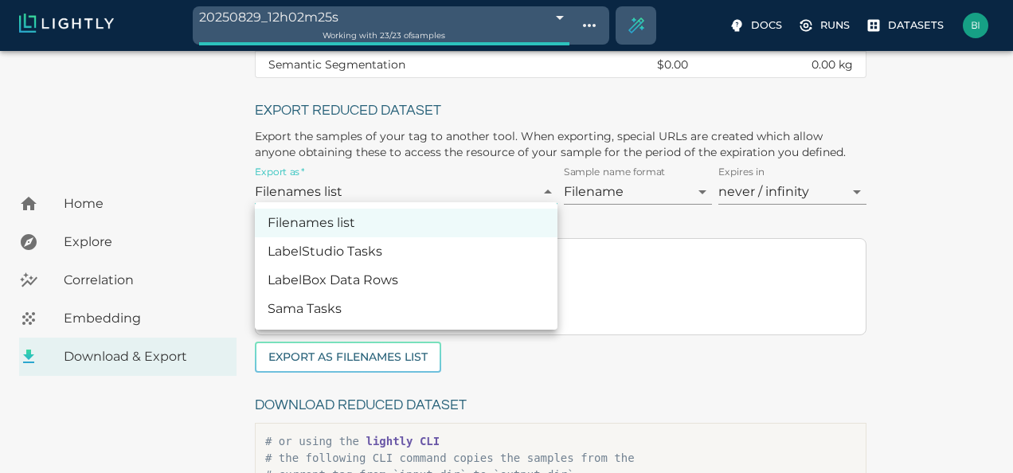
click at [346, 243] on li "LabelStudio Tasks" at bounding box center [406, 251] width 303 height 29
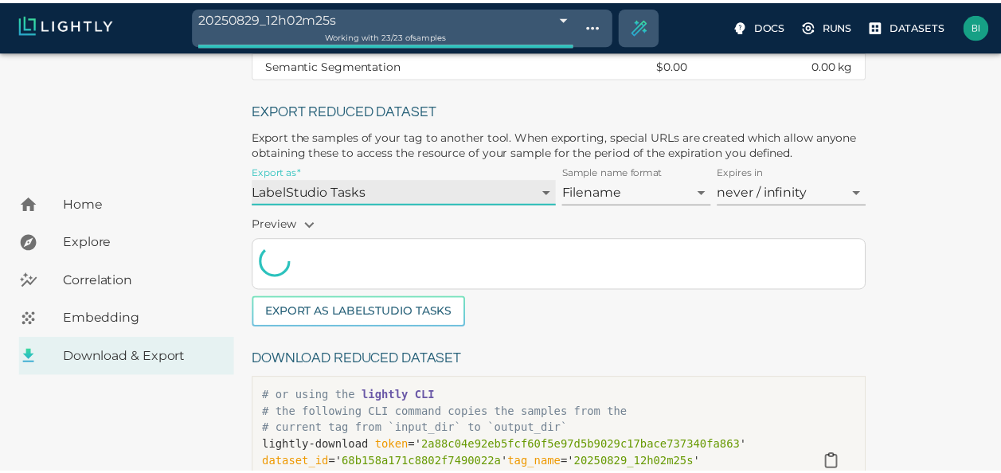
scroll to position [0, 0]
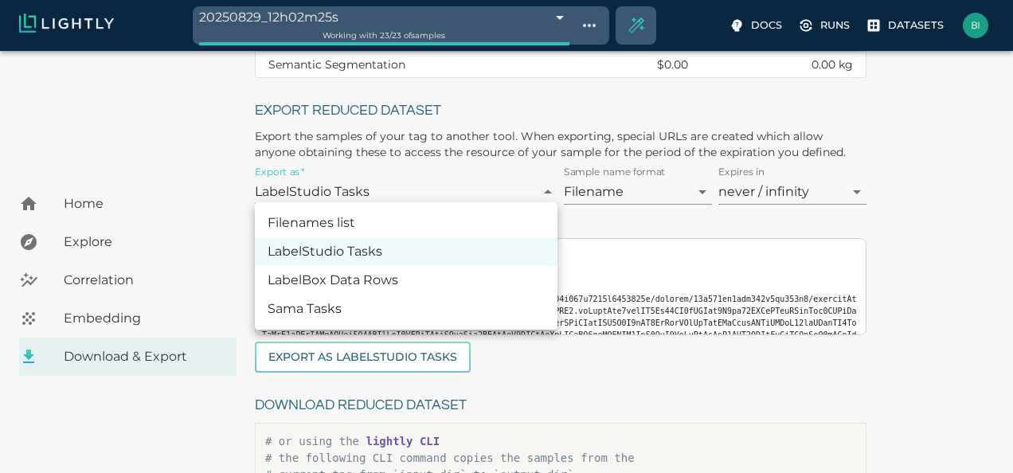
click at [403, 188] on body "20250829_12h02m25s 68b196d26eec678b6dc3746f Working with 23 / 23 of samples Doc…" at bounding box center [506, 133] width 1013 height 1007
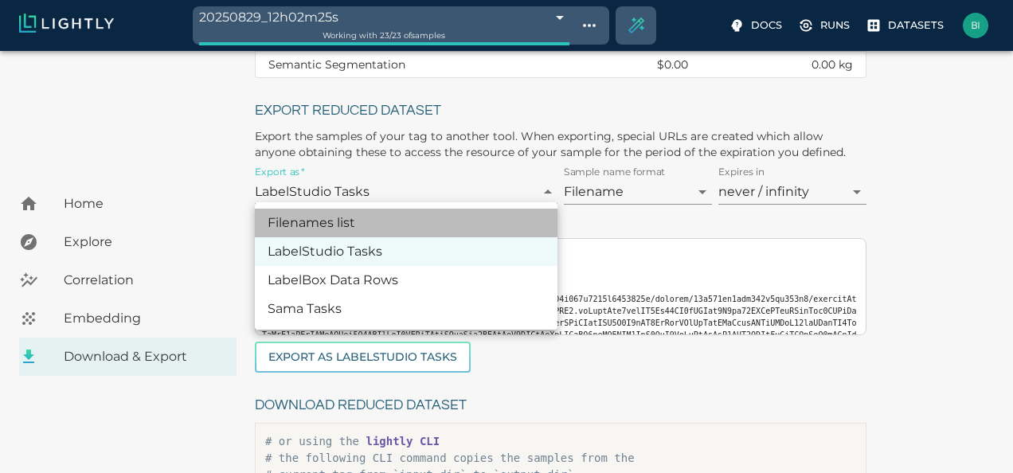
click at [350, 226] on li "Filenames list" at bounding box center [406, 223] width 303 height 29
type input "Filenames list"
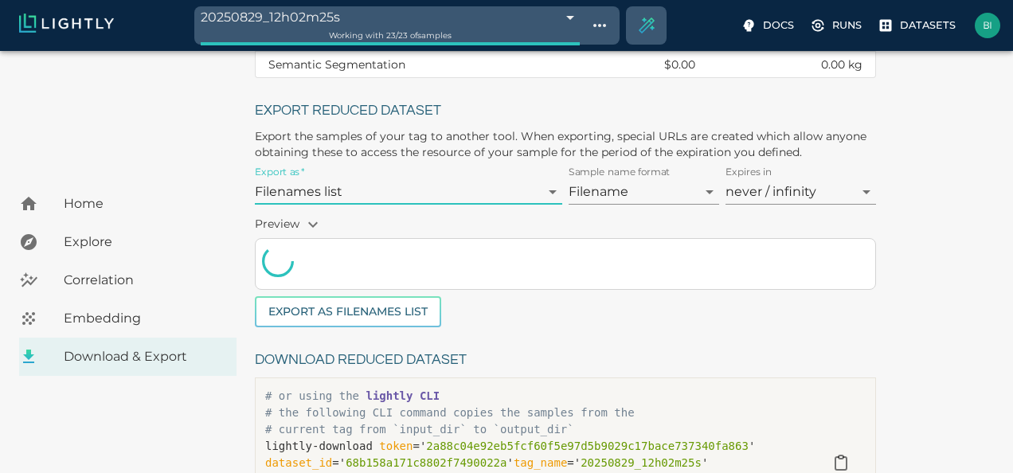
click at [782, 186] on body "20250829_12h02m25s 68b196d26eec678b6dc3746f Working with 23 / 23 of samples Doc…" at bounding box center [506, 110] width 1013 height 961
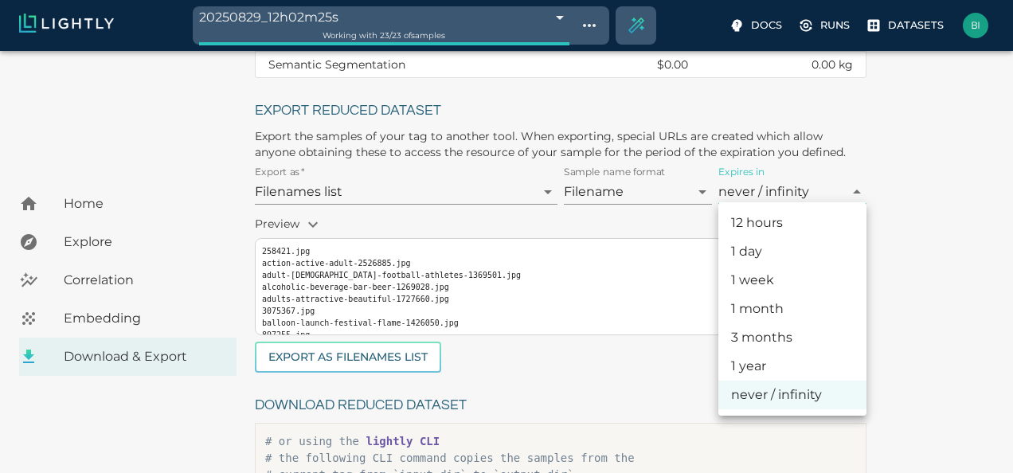
click at [782, 185] on div at bounding box center [506, 236] width 1013 height 473
